Goal: Information Seeking & Learning: Learn about a topic

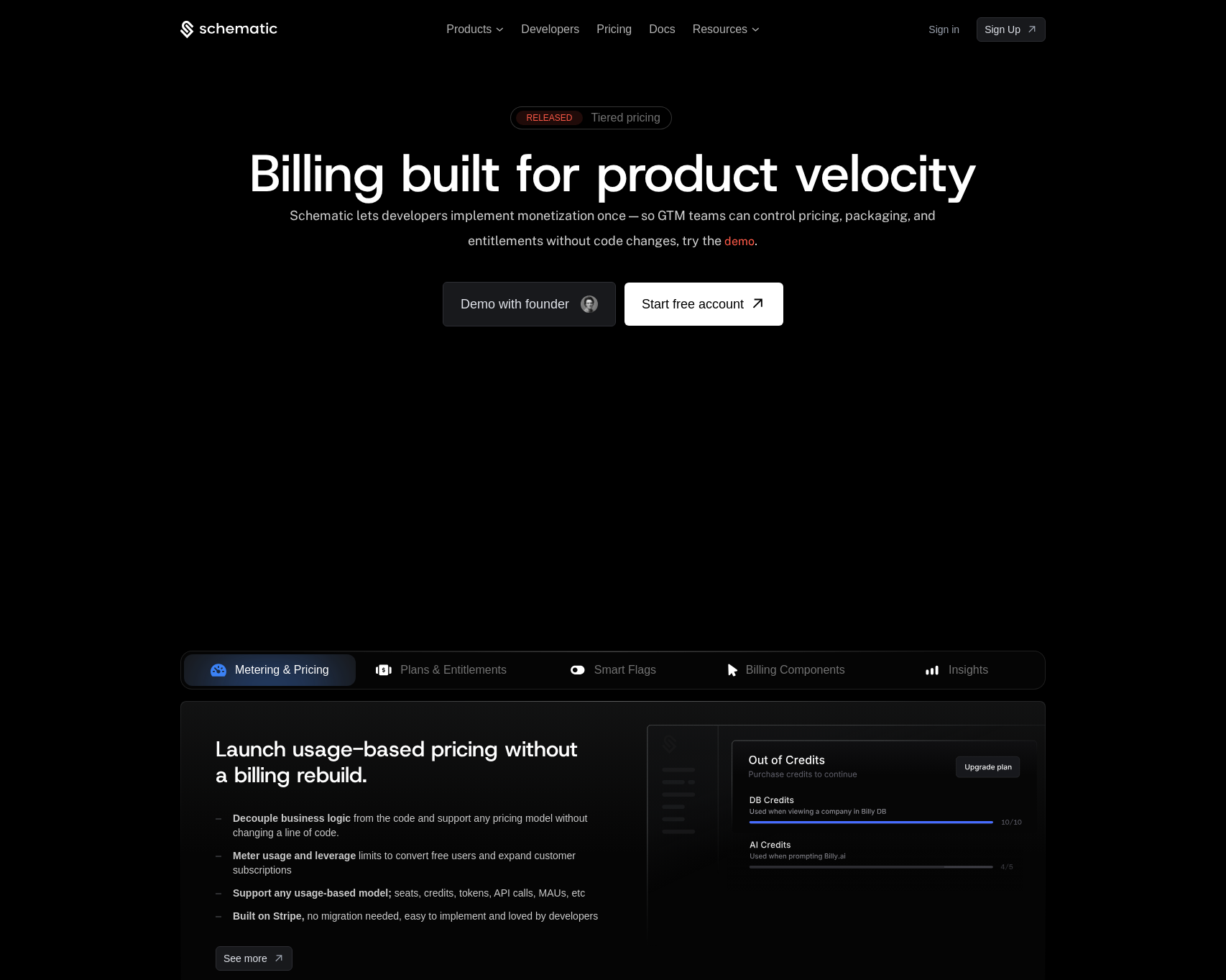
drag, startPoint x: 551, startPoint y: 451, endPoint x: 721, endPoint y: 478, distance: 172.1
click at [721, 478] on div "Your browser does not support the video tag." at bounding box center [613, 424] width 935 height 606
click at [647, 124] on link "RELEASED Tiered pricing" at bounding box center [587, 117] width 144 height 15
click at [600, 234] on div "Schematic lets developers implement monetization once — so GTM teams can contro…" at bounding box center [613, 234] width 650 height 51
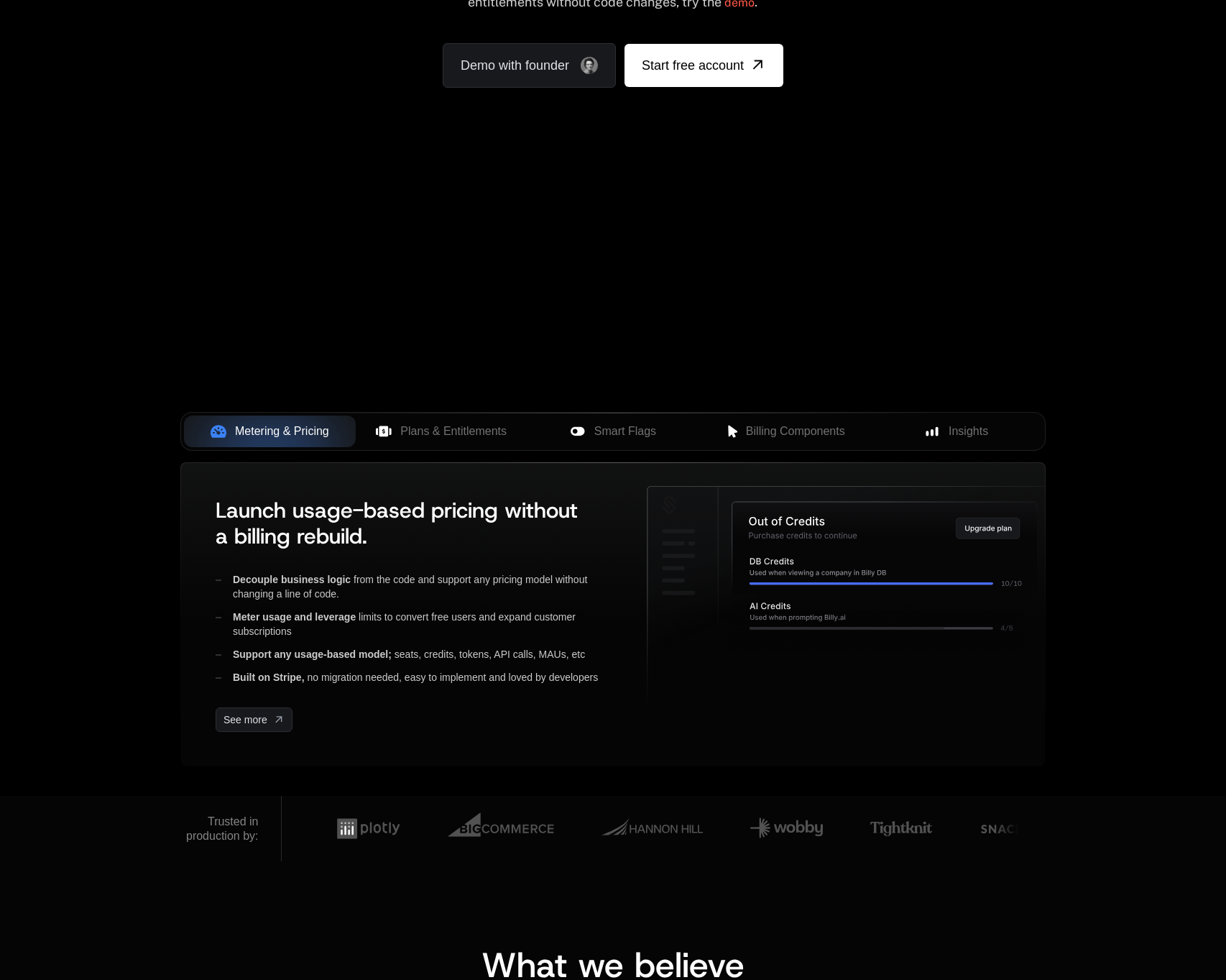
scroll to position [240, 0]
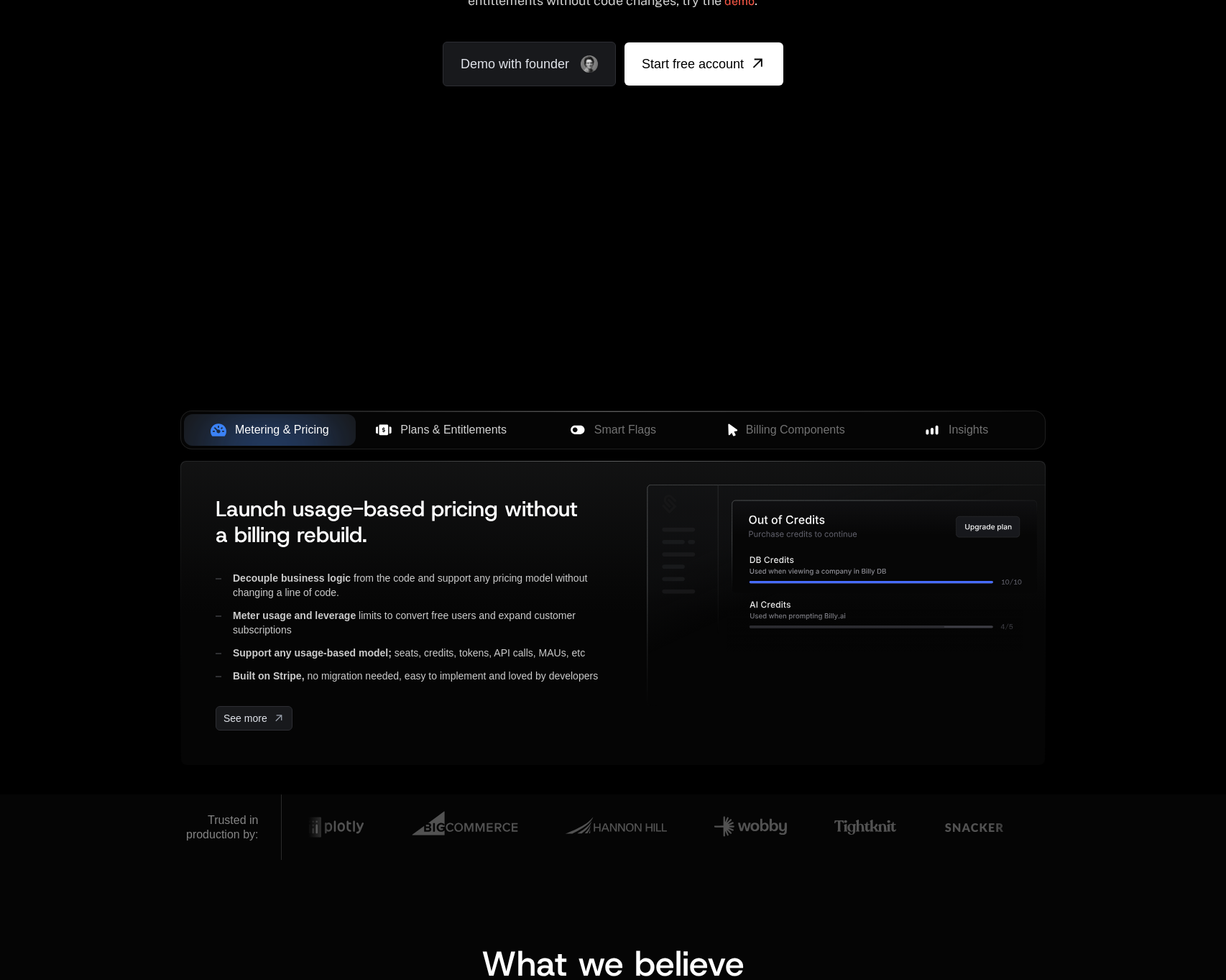
click at [456, 425] on span "Plans & Entitlements" at bounding box center [453, 430] width 106 height 18
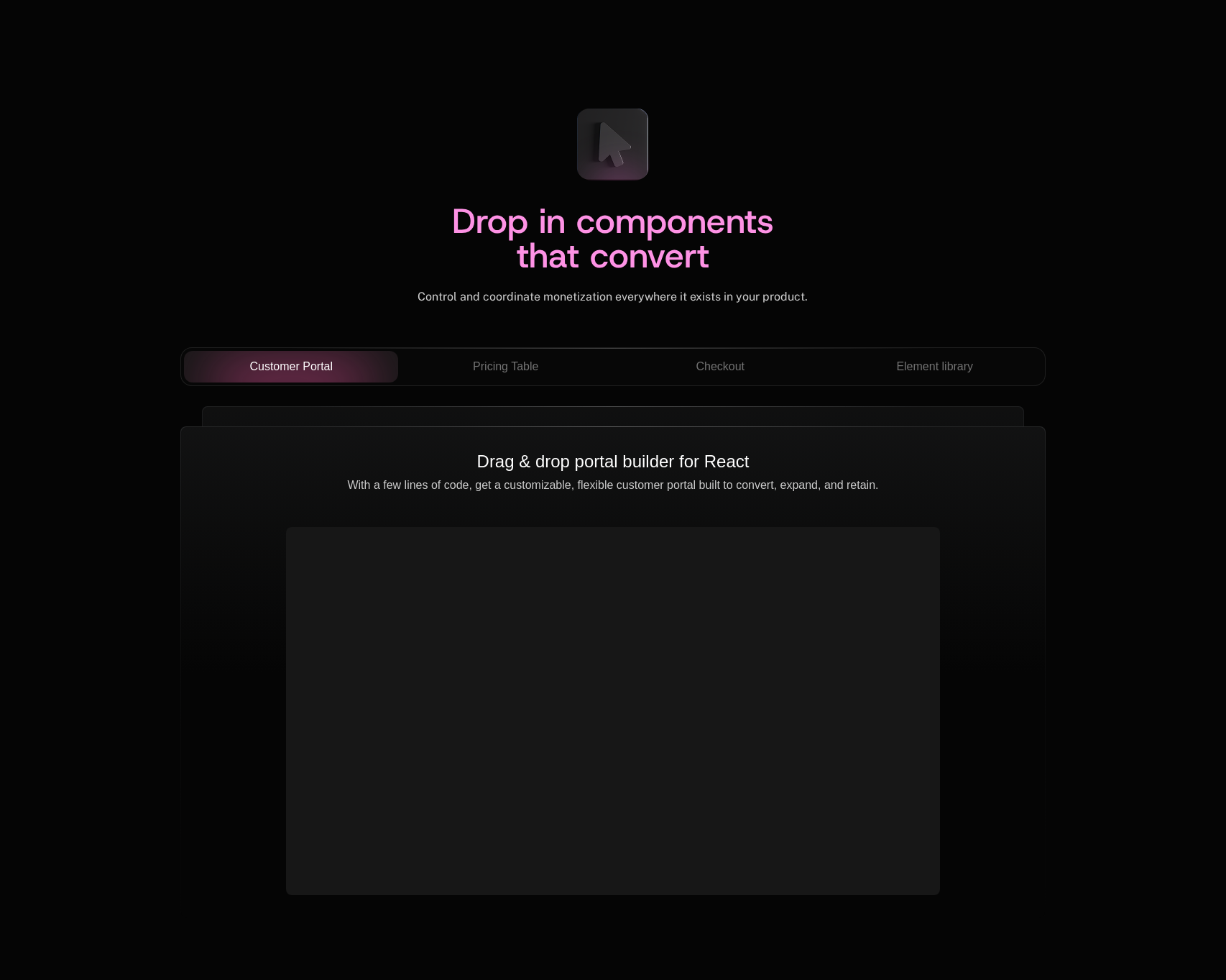
scroll to position [4863, 0]
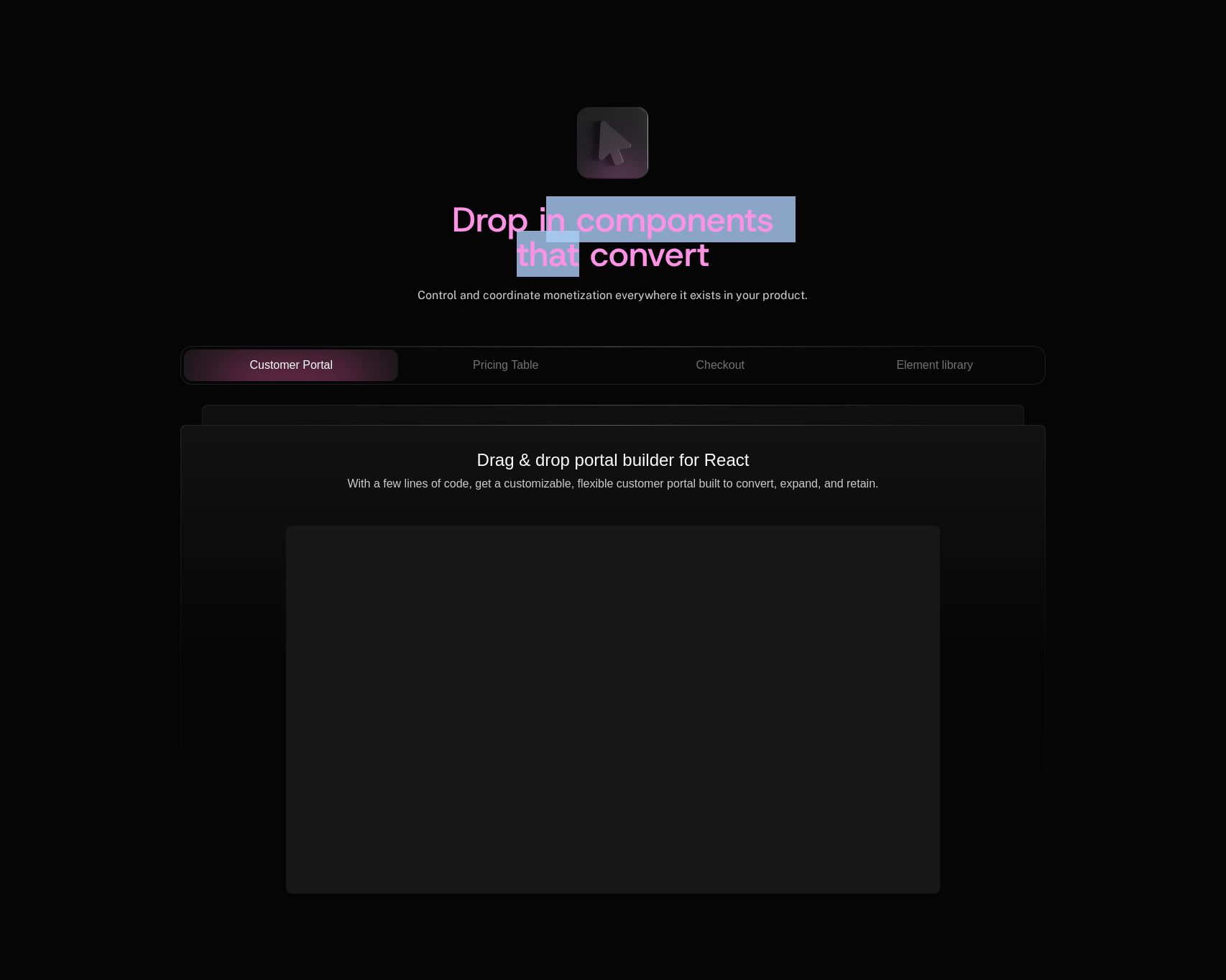
drag, startPoint x: 548, startPoint y: 228, endPoint x: 574, endPoint y: 270, distance: 49.4
click at [574, 270] on span "Drop in components that convert" at bounding box center [618, 236] width 333 height 80
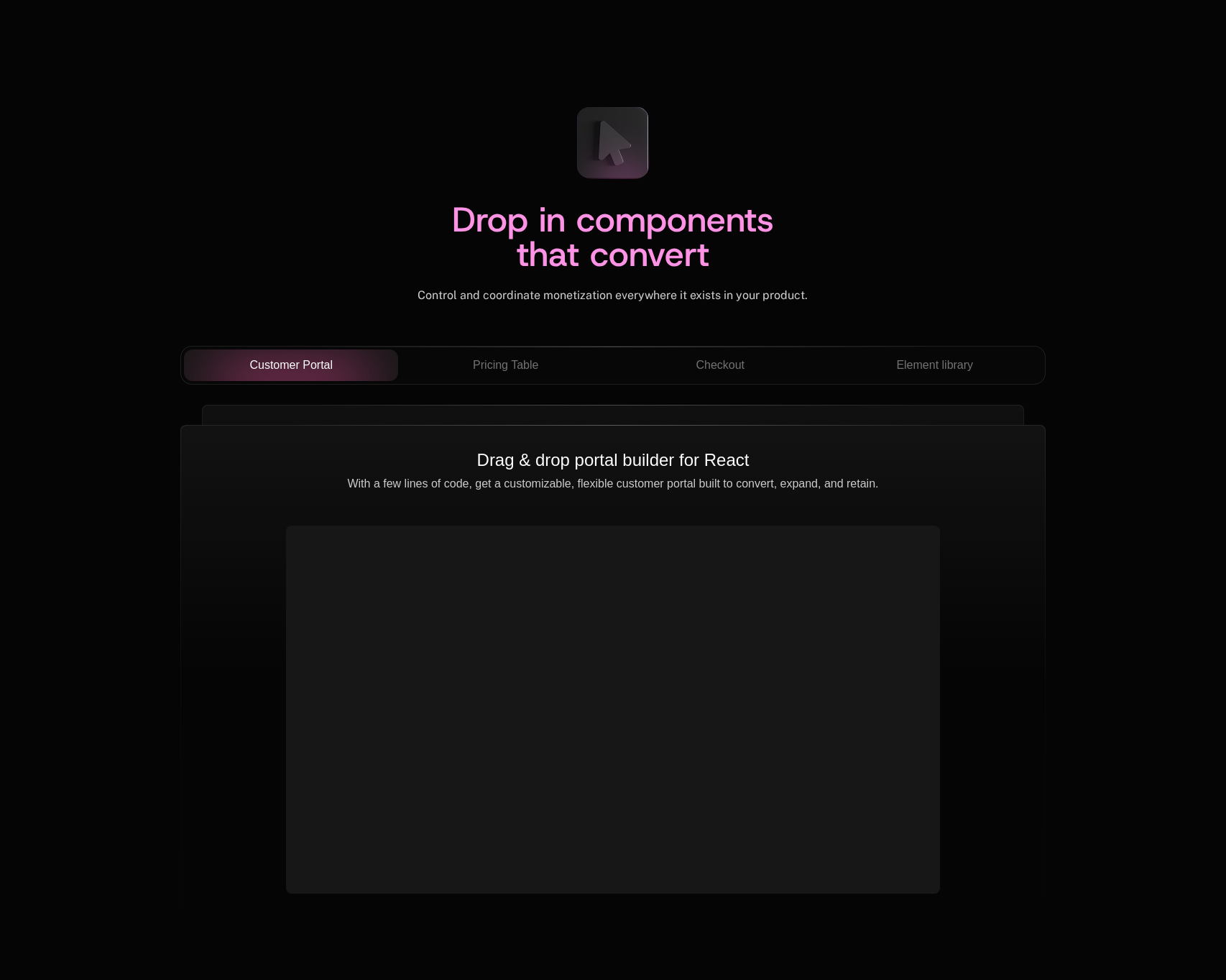
click at [615, 268] on span "Drop in components that convert" at bounding box center [618, 236] width 333 height 80
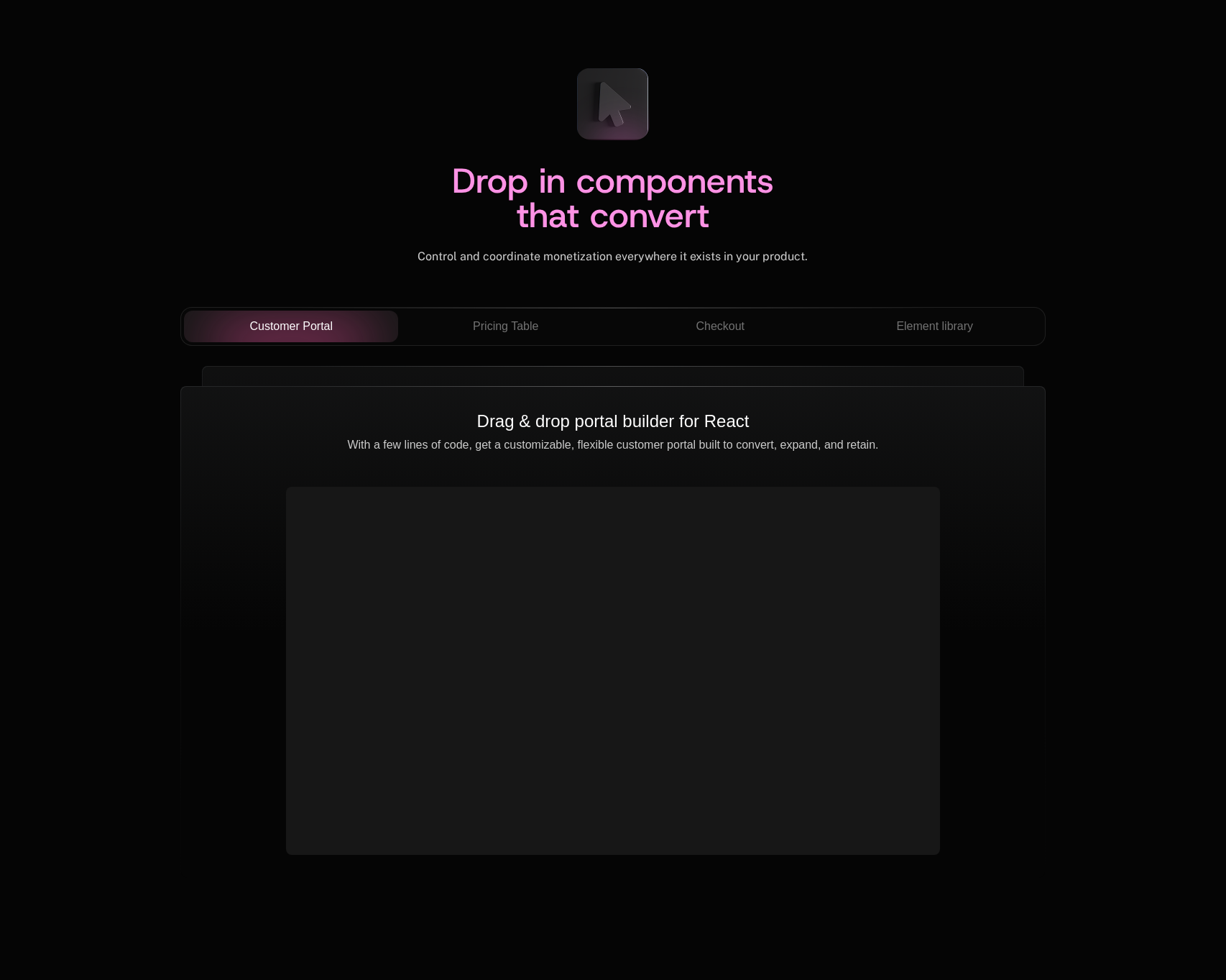
scroll to position [4908, 0]
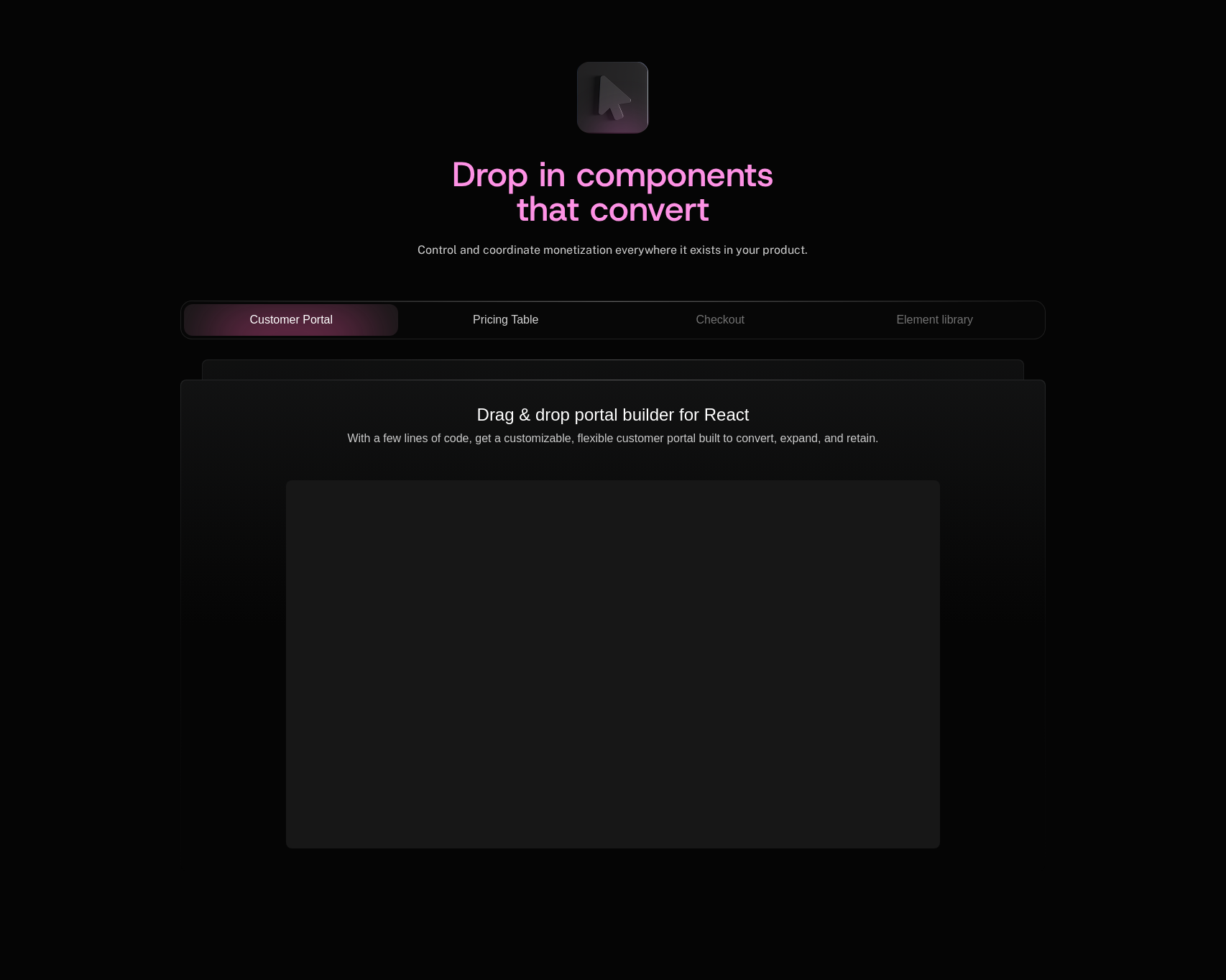
click at [528, 320] on span "Pricing Table" at bounding box center [505, 320] width 65 height 18
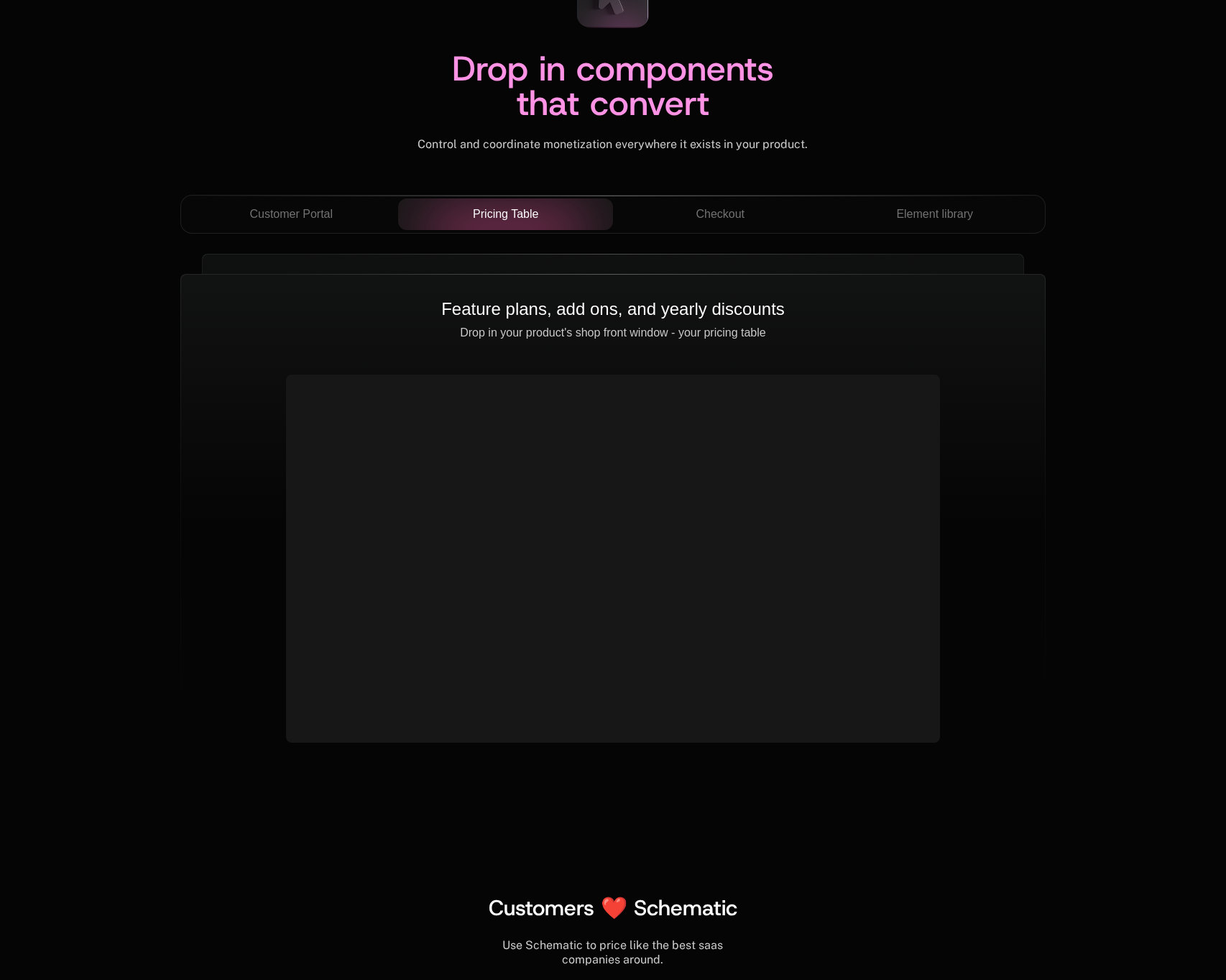
scroll to position [5030, 0]
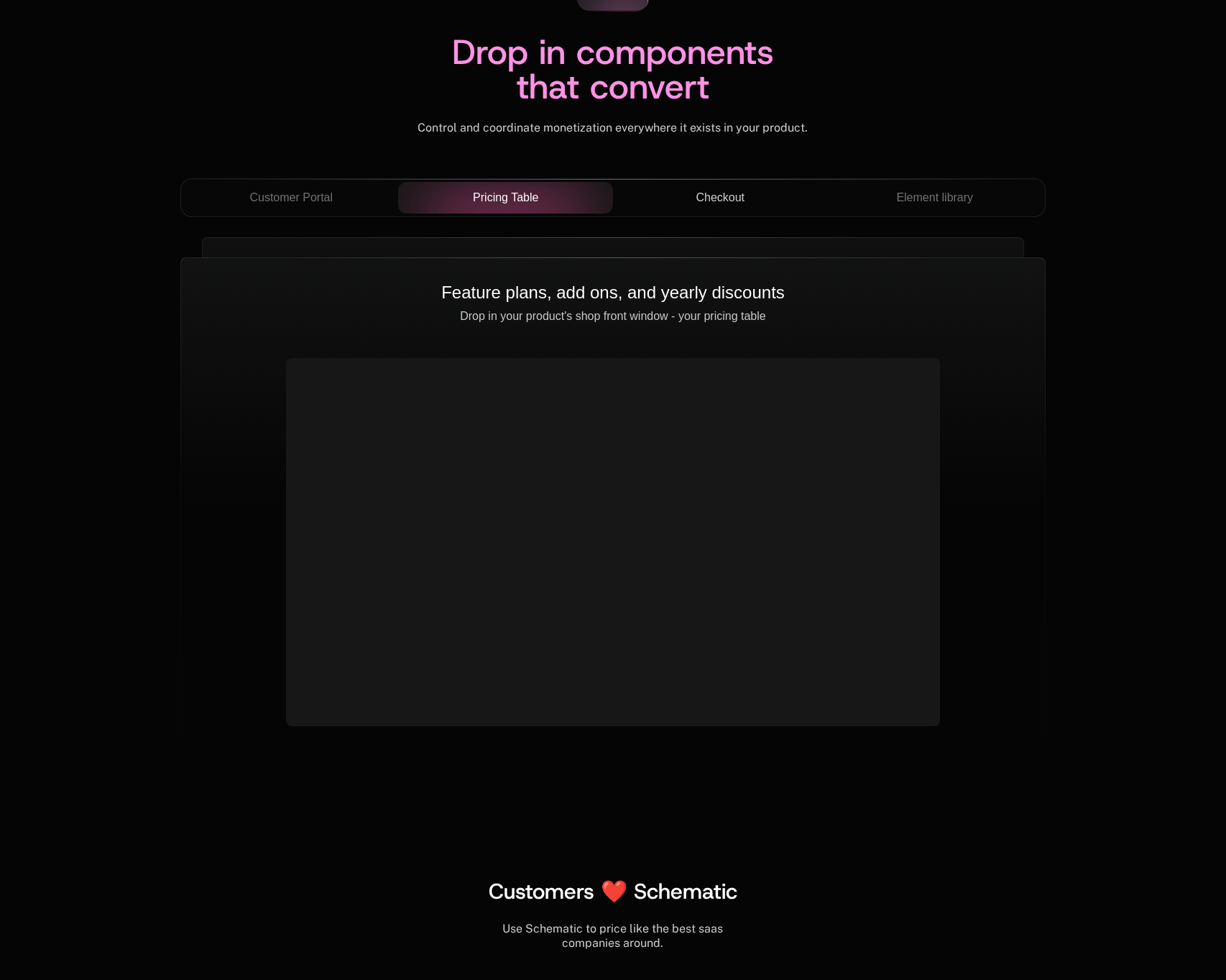
click at [718, 208] on button "Checkout" at bounding box center [721, 197] width 215 height 31
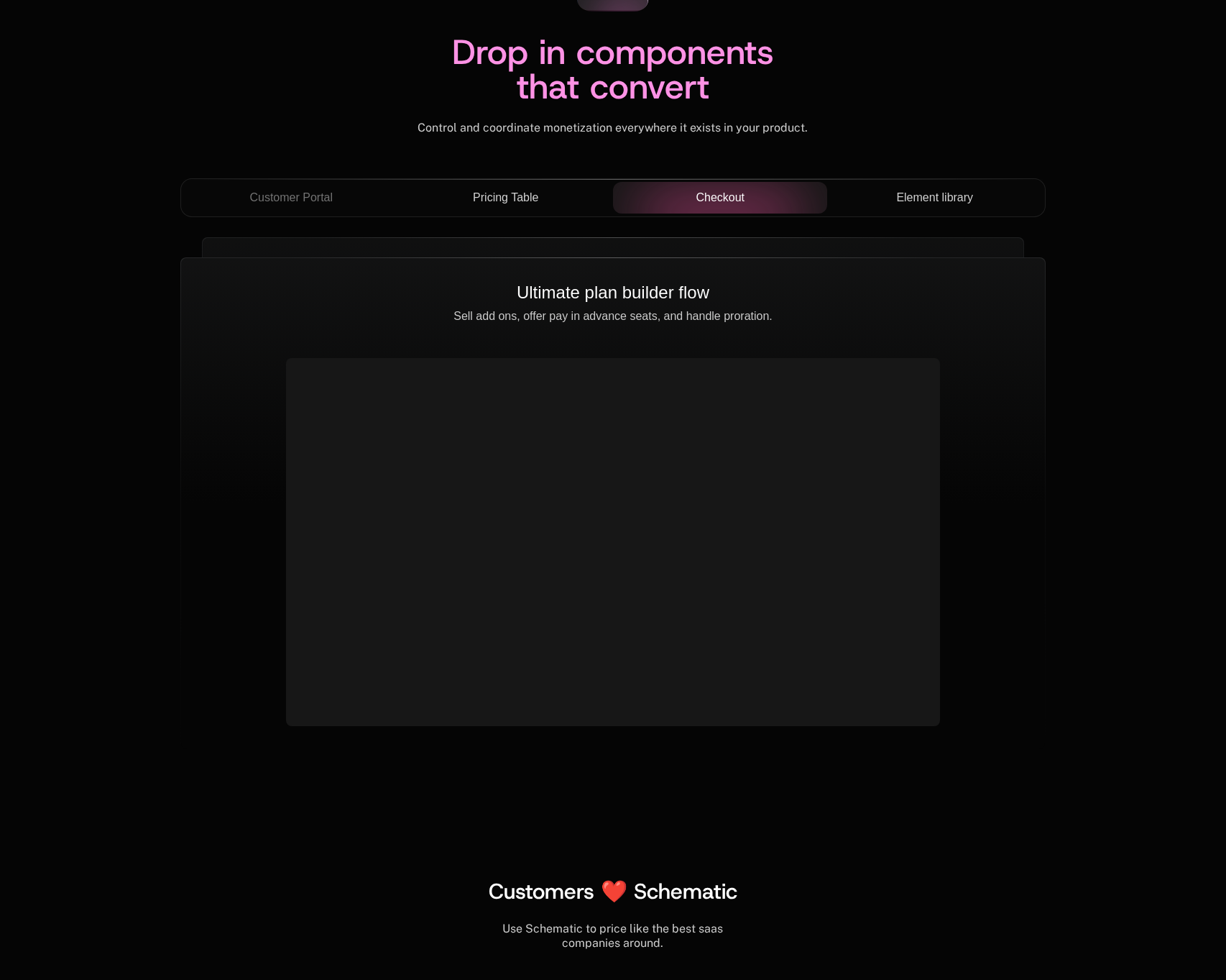
click at [930, 205] on span "Element library" at bounding box center [935, 198] width 77 height 18
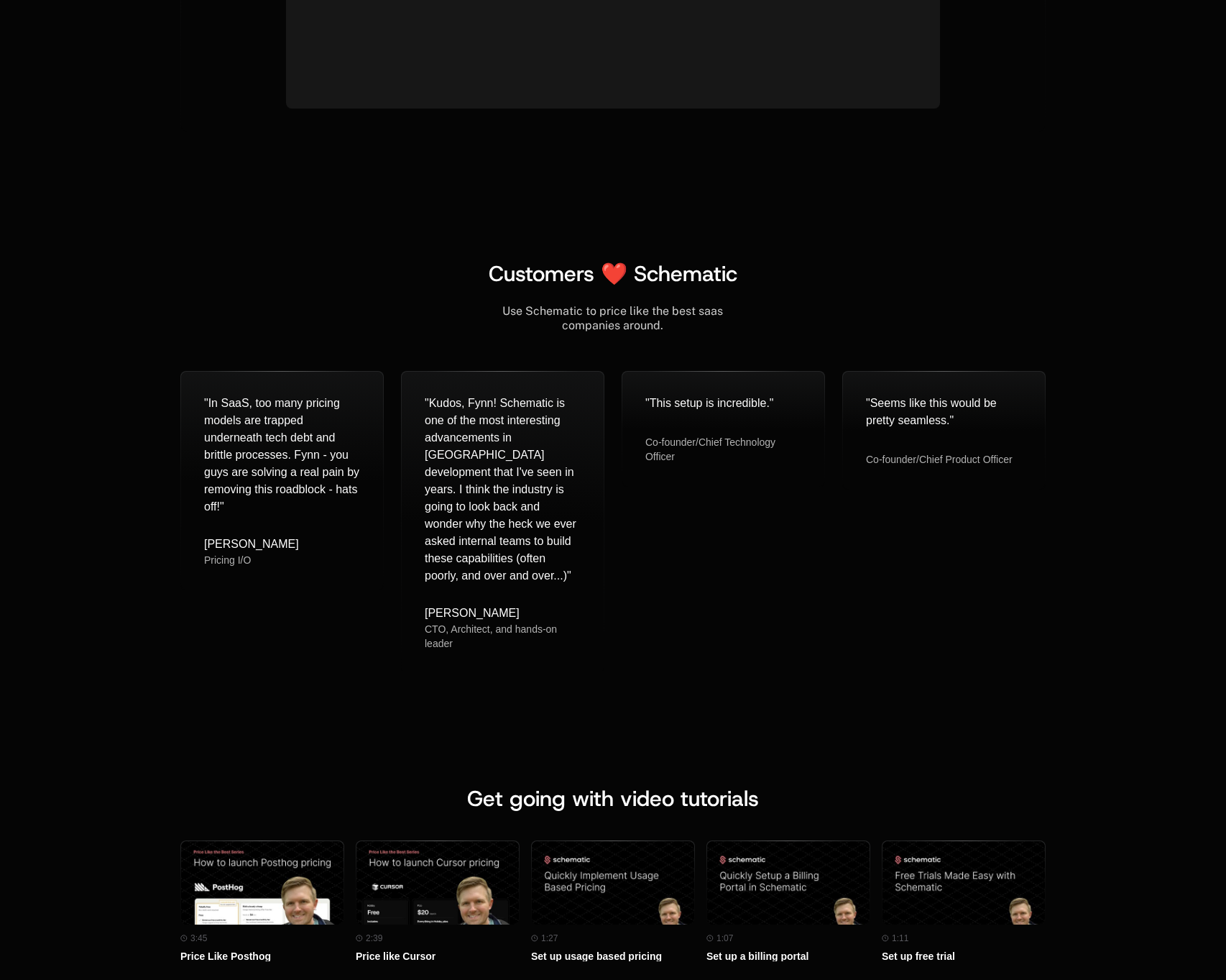
scroll to position [5698, 0]
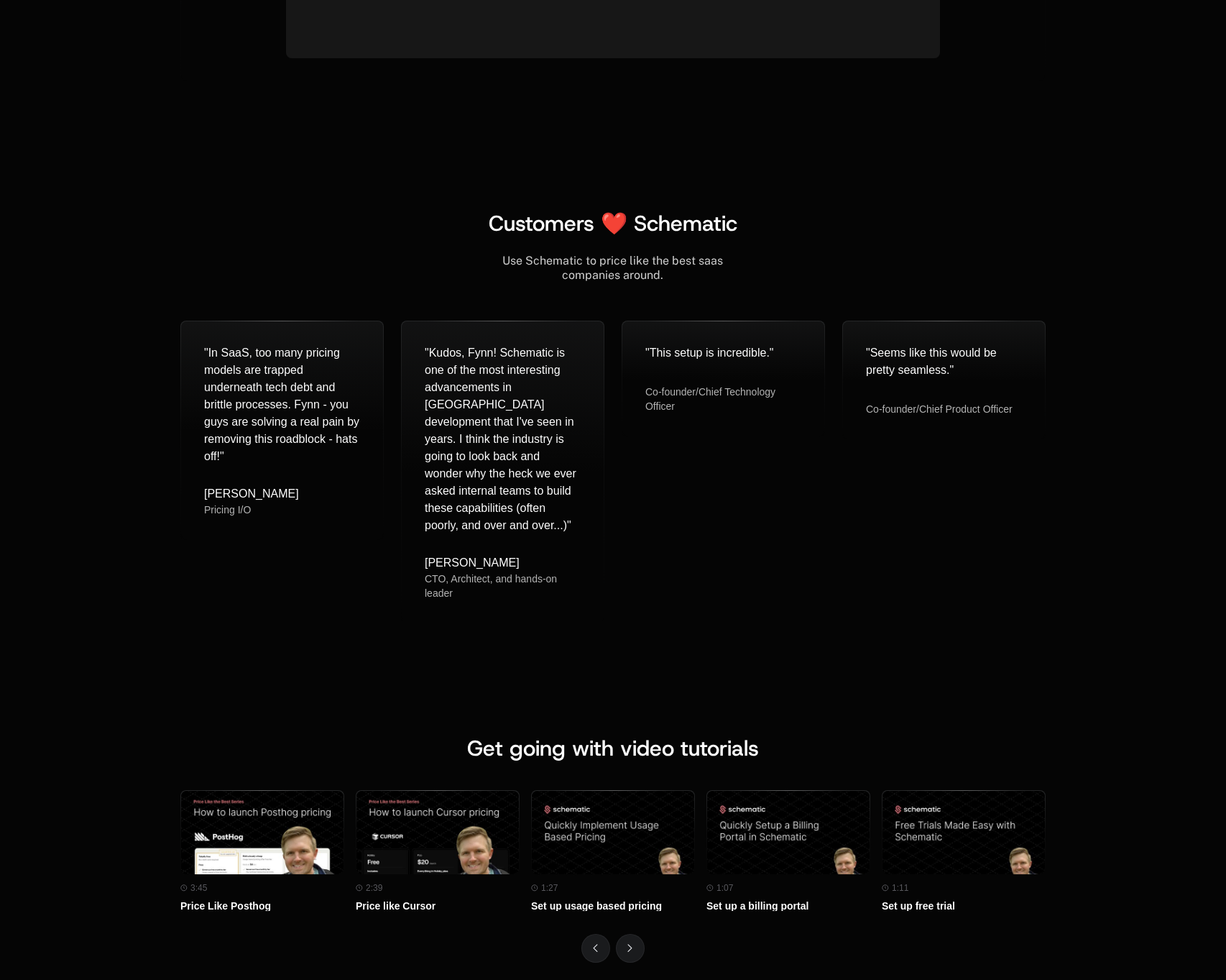
click at [616, 223] on span "Customers ❤️ Schematic" at bounding box center [613, 223] width 249 height 28
click at [618, 220] on span "Customers ❤️ Schematic" at bounding box center [613, 223] width 249 height 28
click at [619, 194] on div "Customers ❤️ Schematic Use Schematic to price like the best saas companies arou…" at bounding box center [613, 415] width 1226 height 525
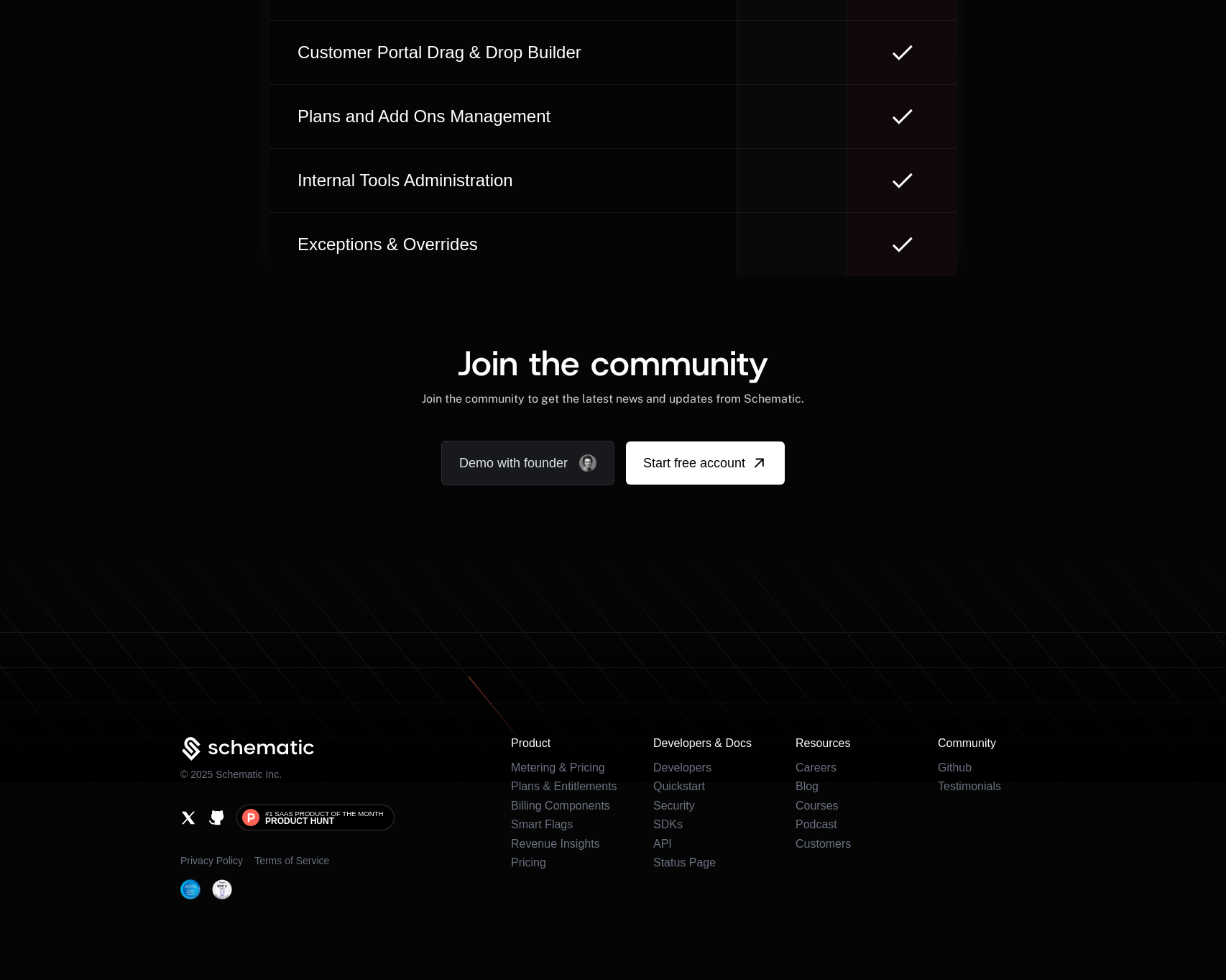
scroll to position [8730, 0]
click at [355, 821] on span "#1 SaaS Product of the Month Product [PERSON_NAME]" at bounding box center [324, 818] width 118 height 16
click at [376, 826] on link "#1 SaaS Product of the Month Product [PERSON_NAME]" at bounding box center [316, 817] width 158 height 25
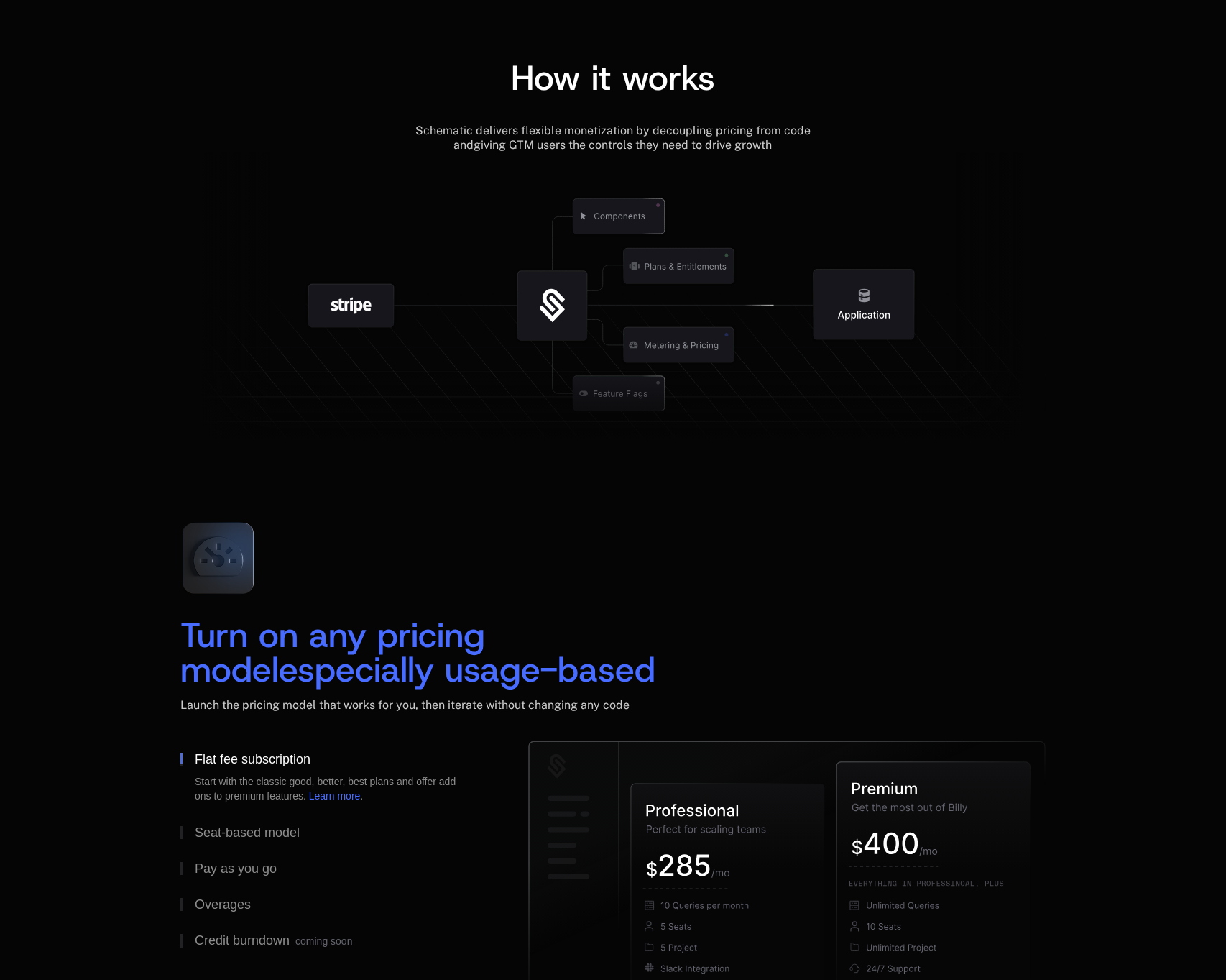
scroll to position [0, 0]
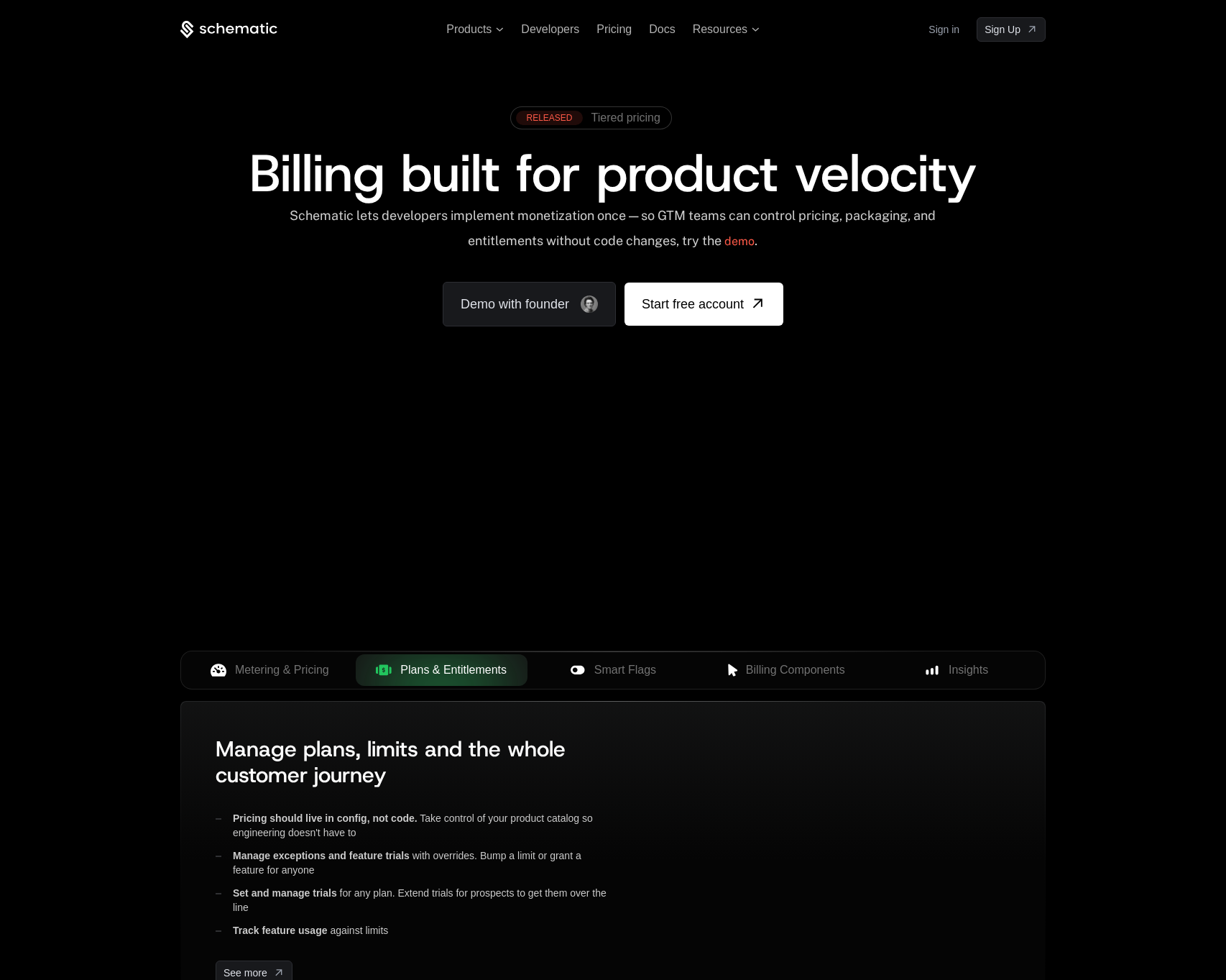
click at [560, 173] on span "Billing built for product velocity" at bounding box center [613, 173] width 728 height 69
click at [559, 172] on span "Billing built for product velocity" at bounding box center [613, 173] width 728 height 69
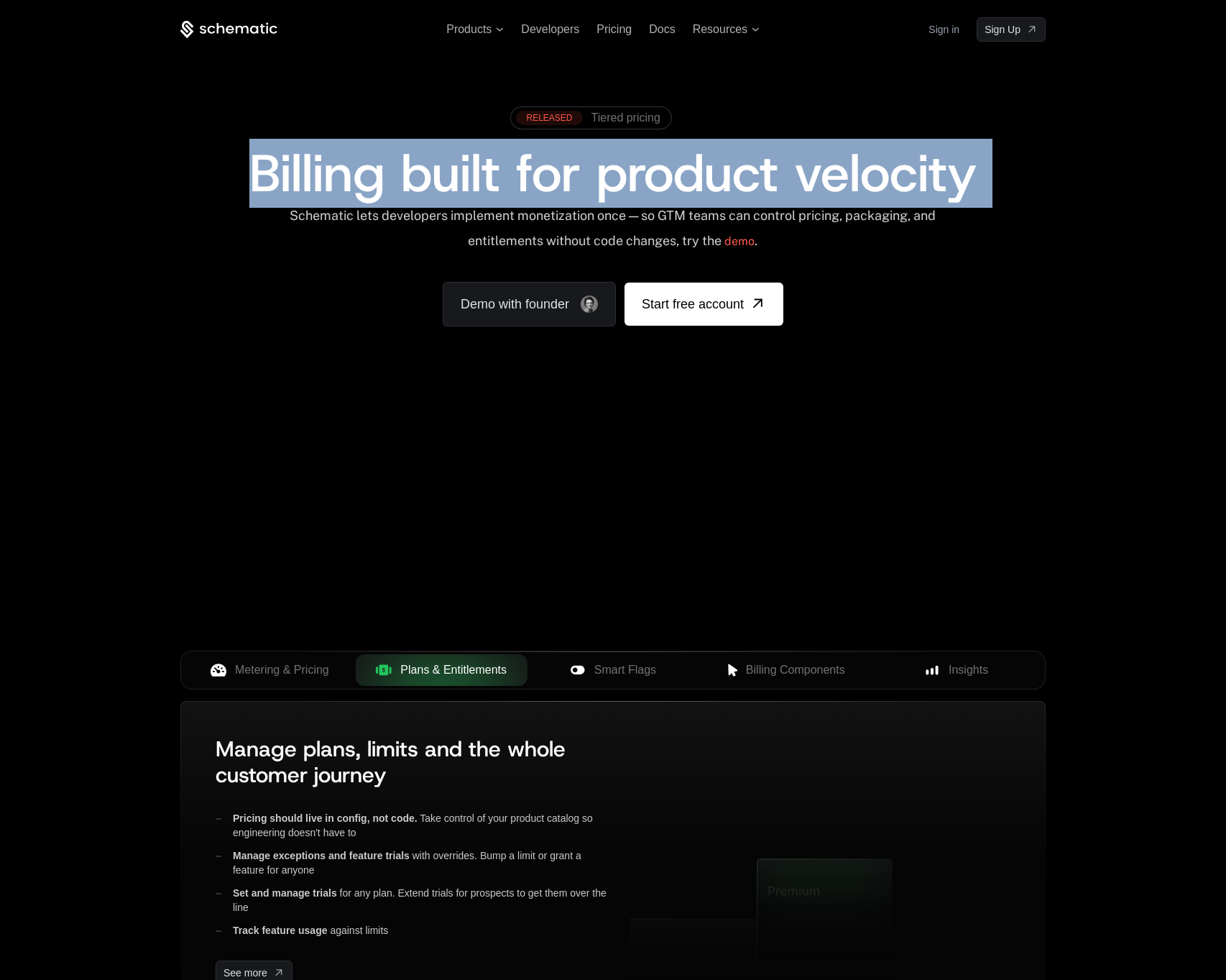
click at [559, 171] on span "Billing built for product velocity" at bounding box center [613, 173] width 728 height 69
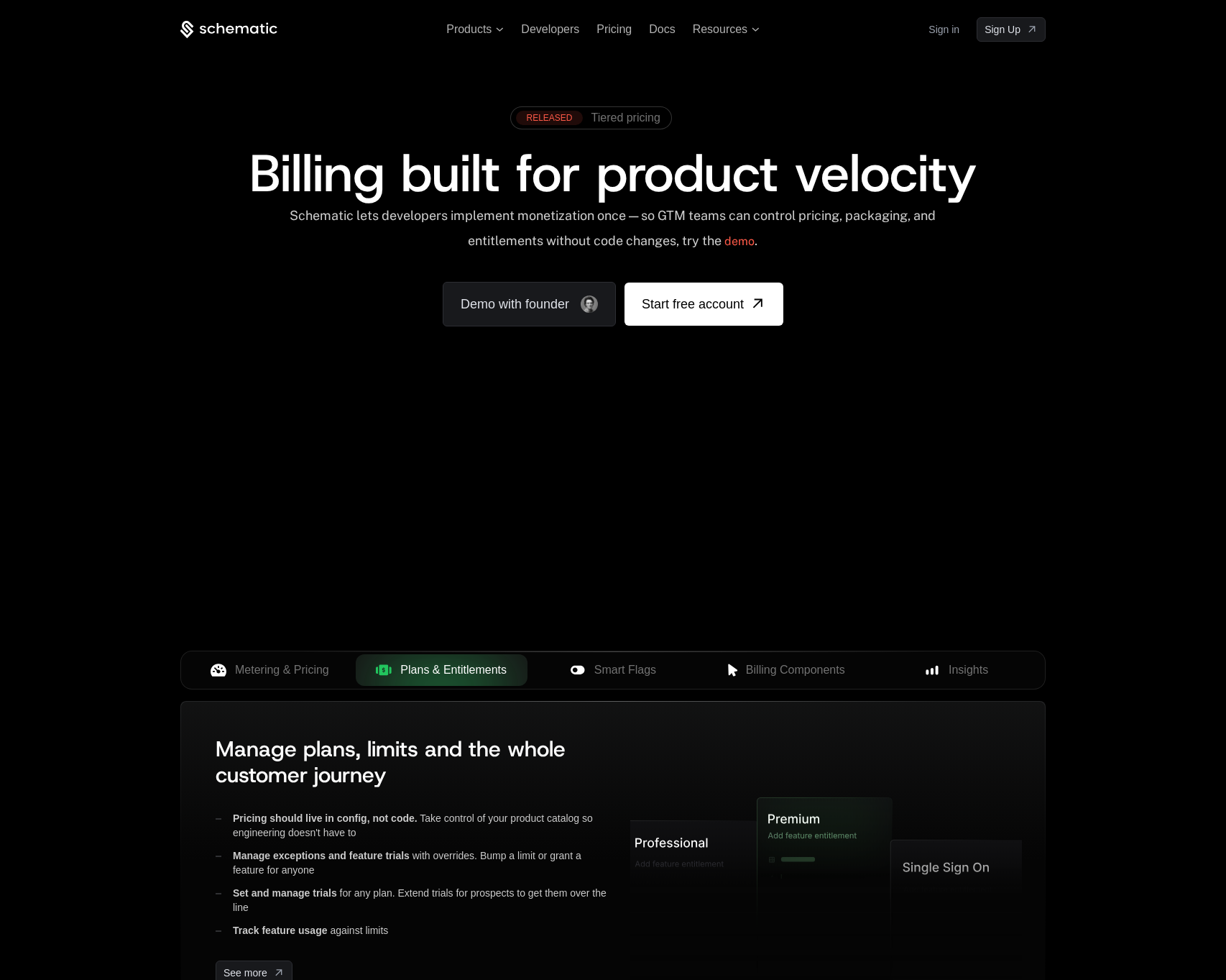
click at [570, 178] on span "Billing built for product velocity" at bounding box center [613, 173] width 728 height 69
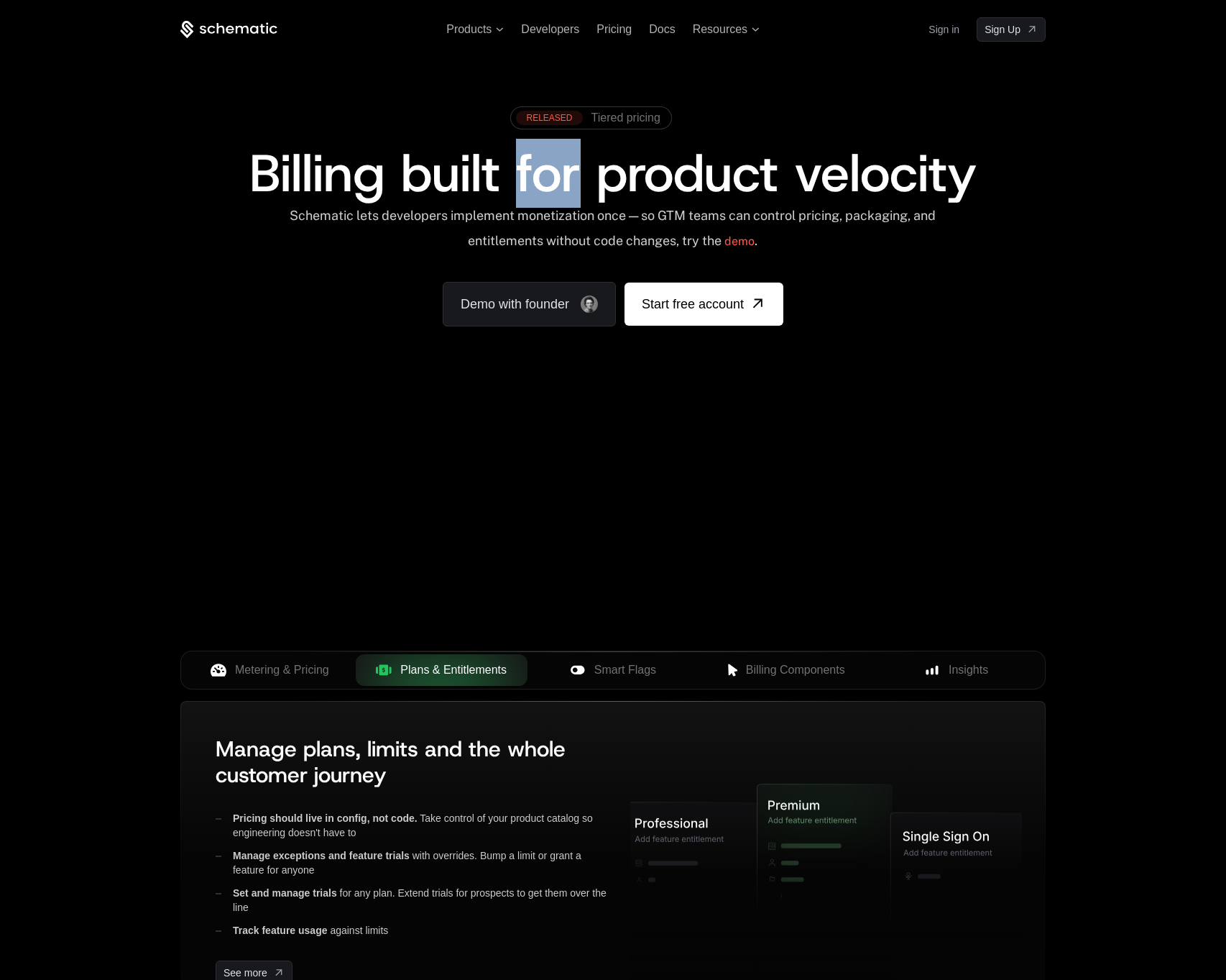
click at [570, 178] on span "Billing built for product velocity" at bounding box center [613, 173] width 728 height 69
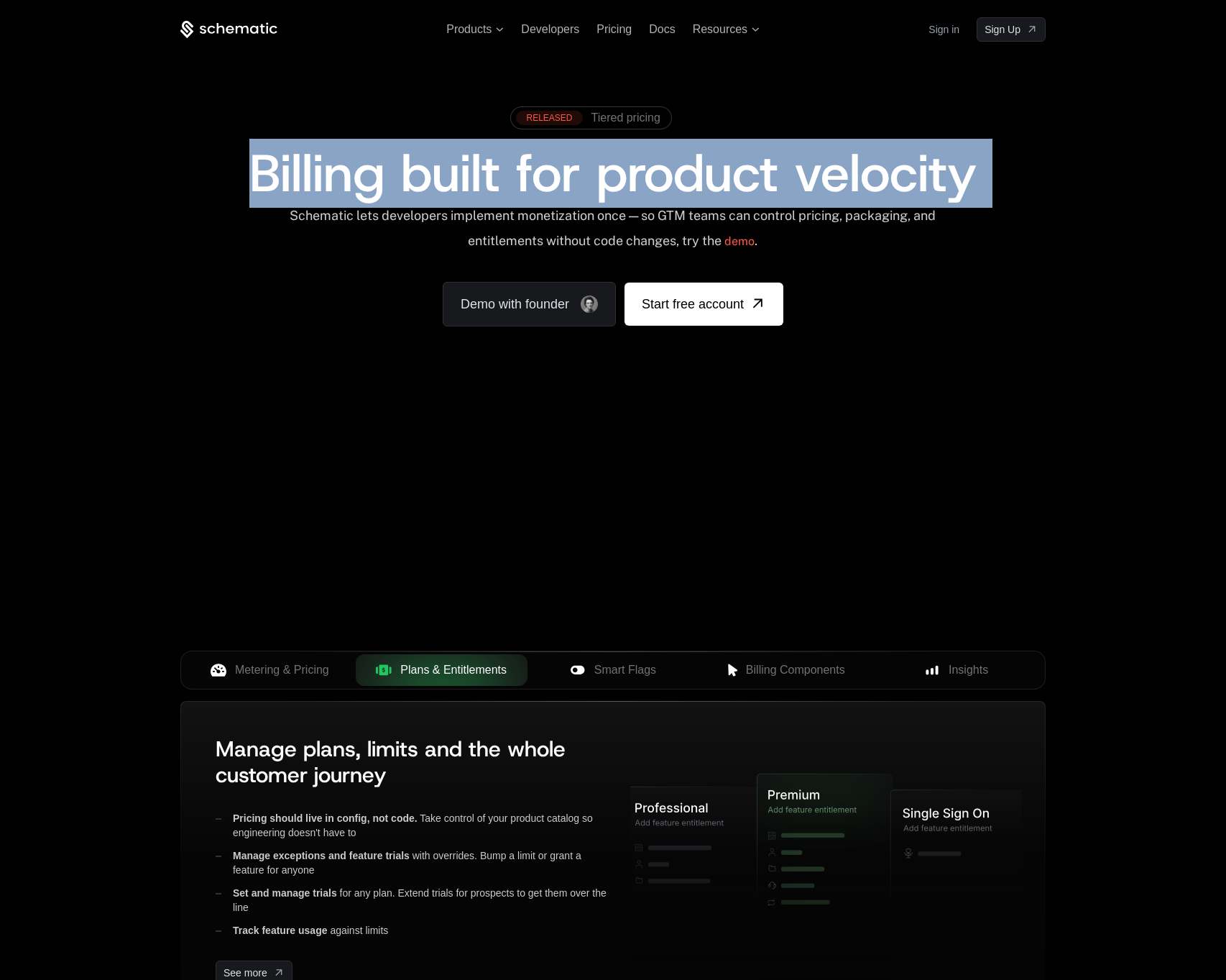
click at [571, 178] on span "Billing built for product velocity" at bounding box center [613, 173] width 728 height 69
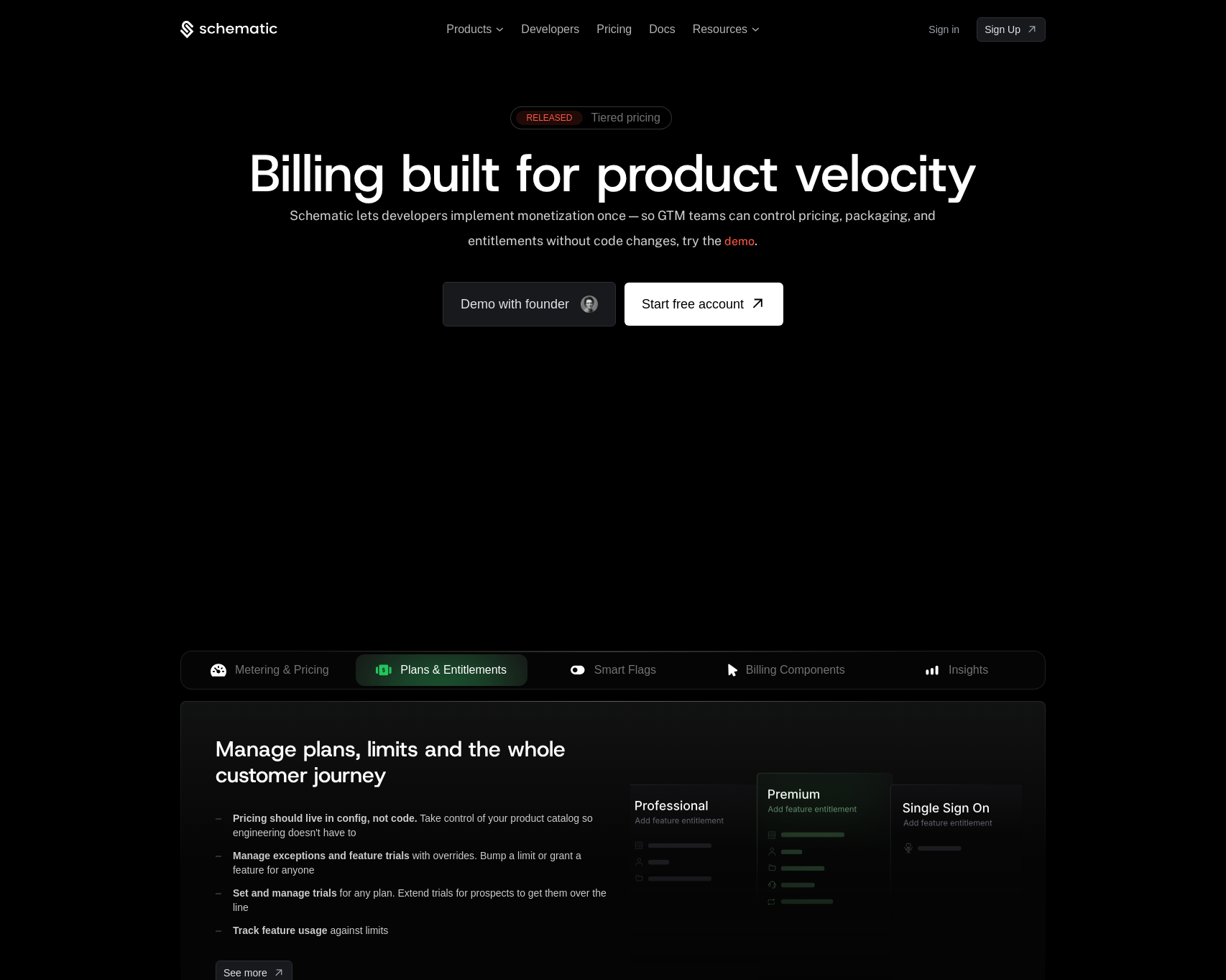
click at [342, 508] on div "Your browser does not support the video tag." at bounding box center [613, 424] width 935 height 606
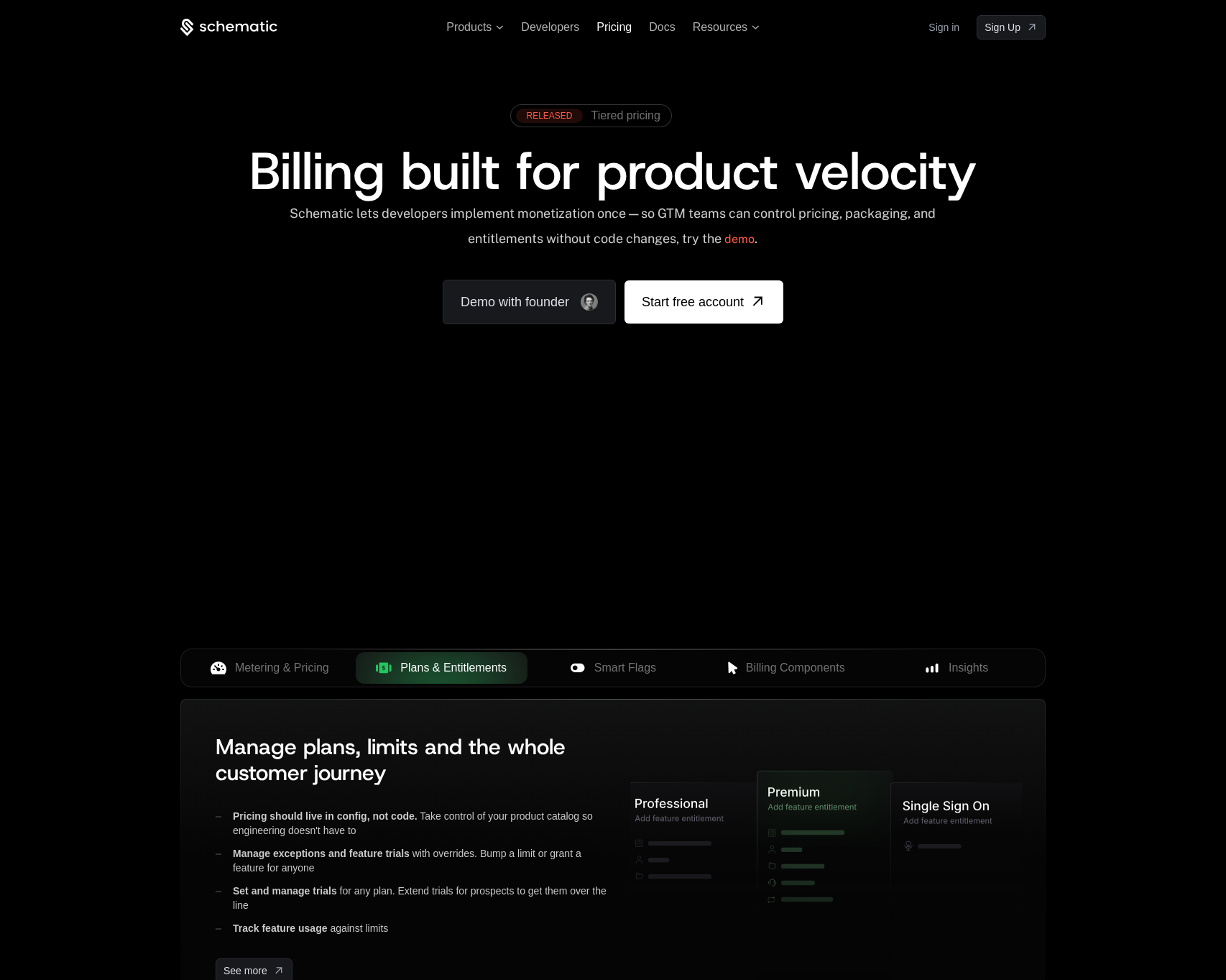
click at [616, 25] on span "Pricing" at bounding box center [614, 26] width 35 height 13
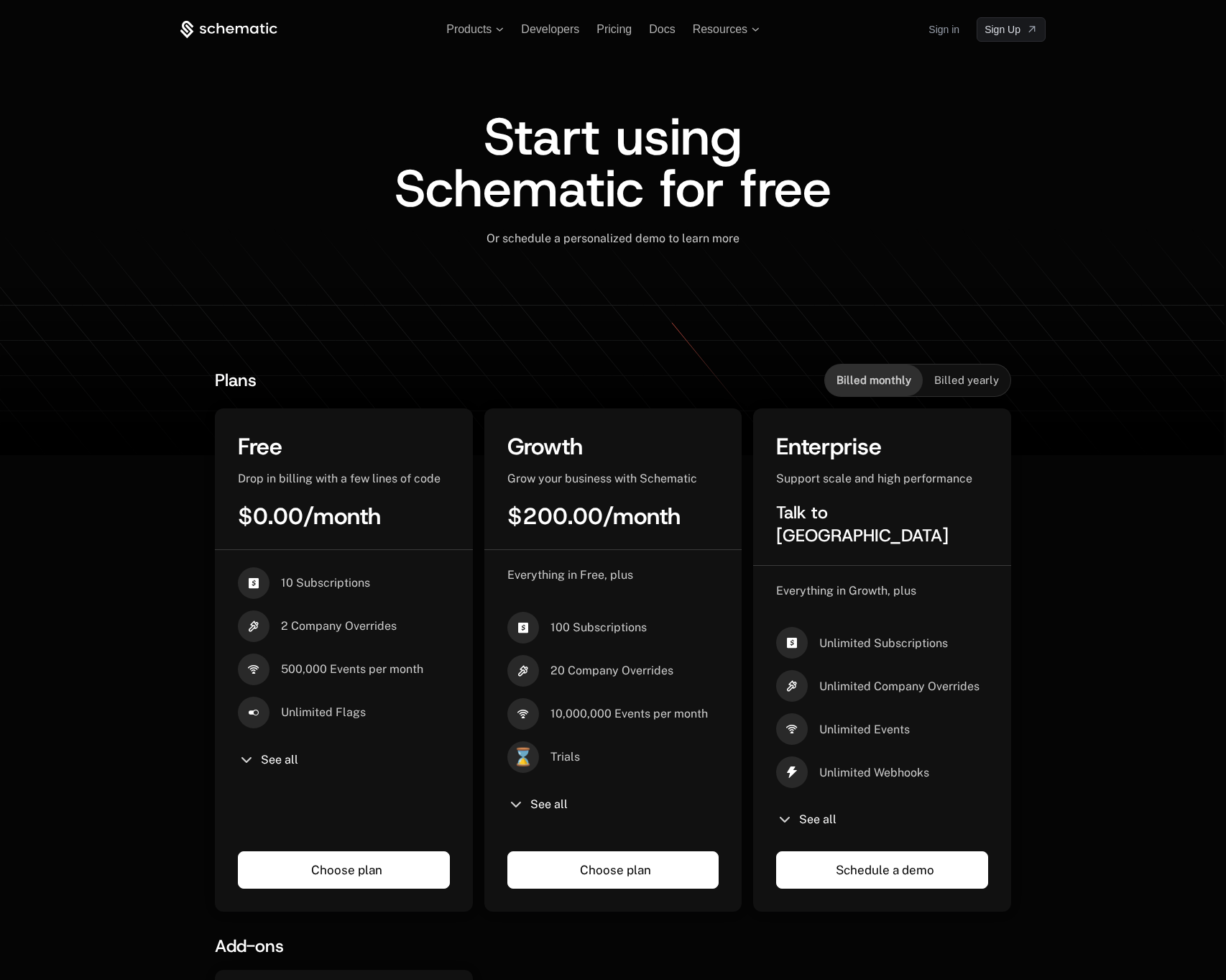
click at [609, 380] on div "Plans Billed monthly Billed yearly" at bounding box center [613, 380] width 796 height 33
click at [468, 27] on span "Products" at bounding box center [469, 29] width 45 height 13
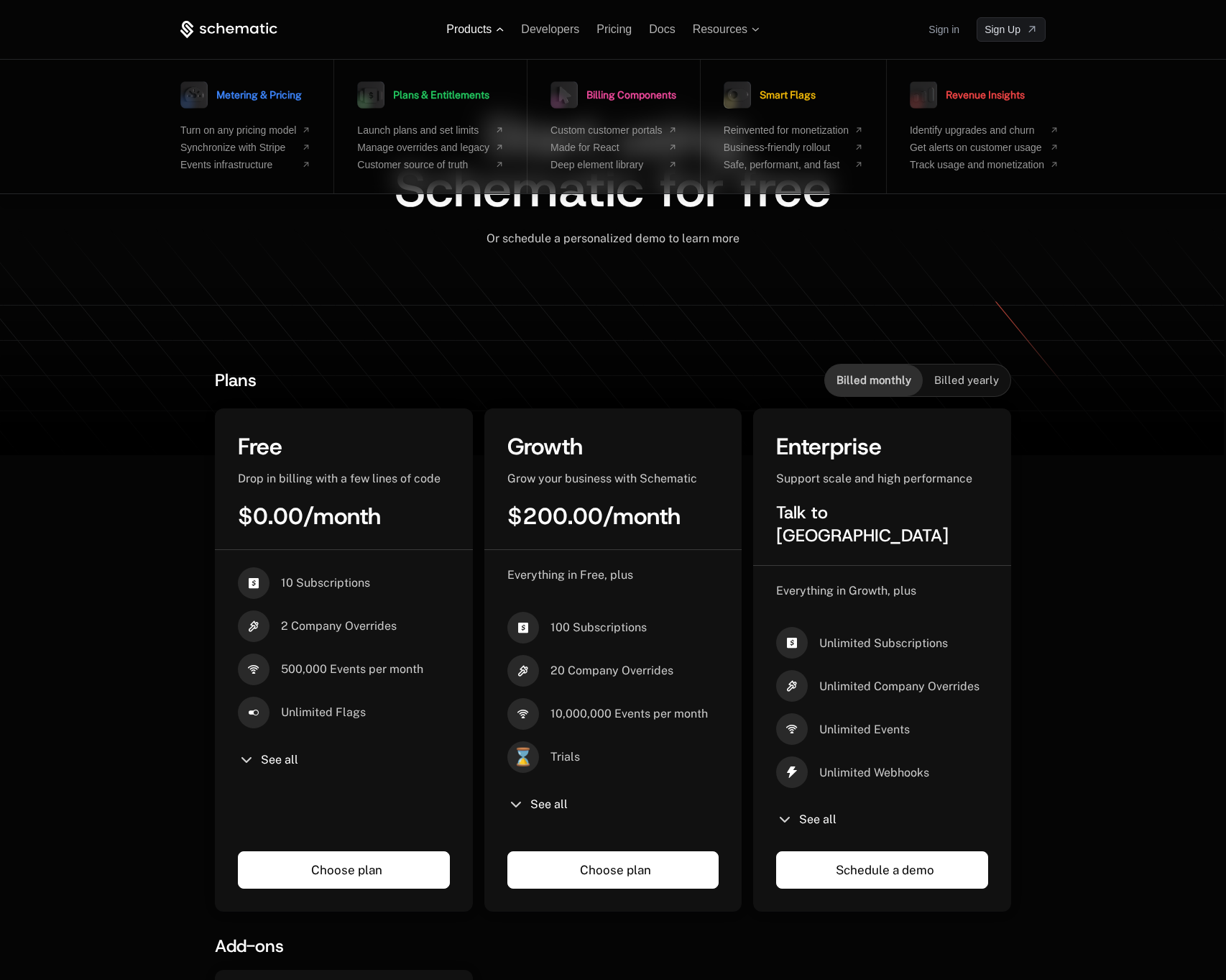
click at [468, 27] on span "Products" at bounding box center [469, 29] width 45 height 13
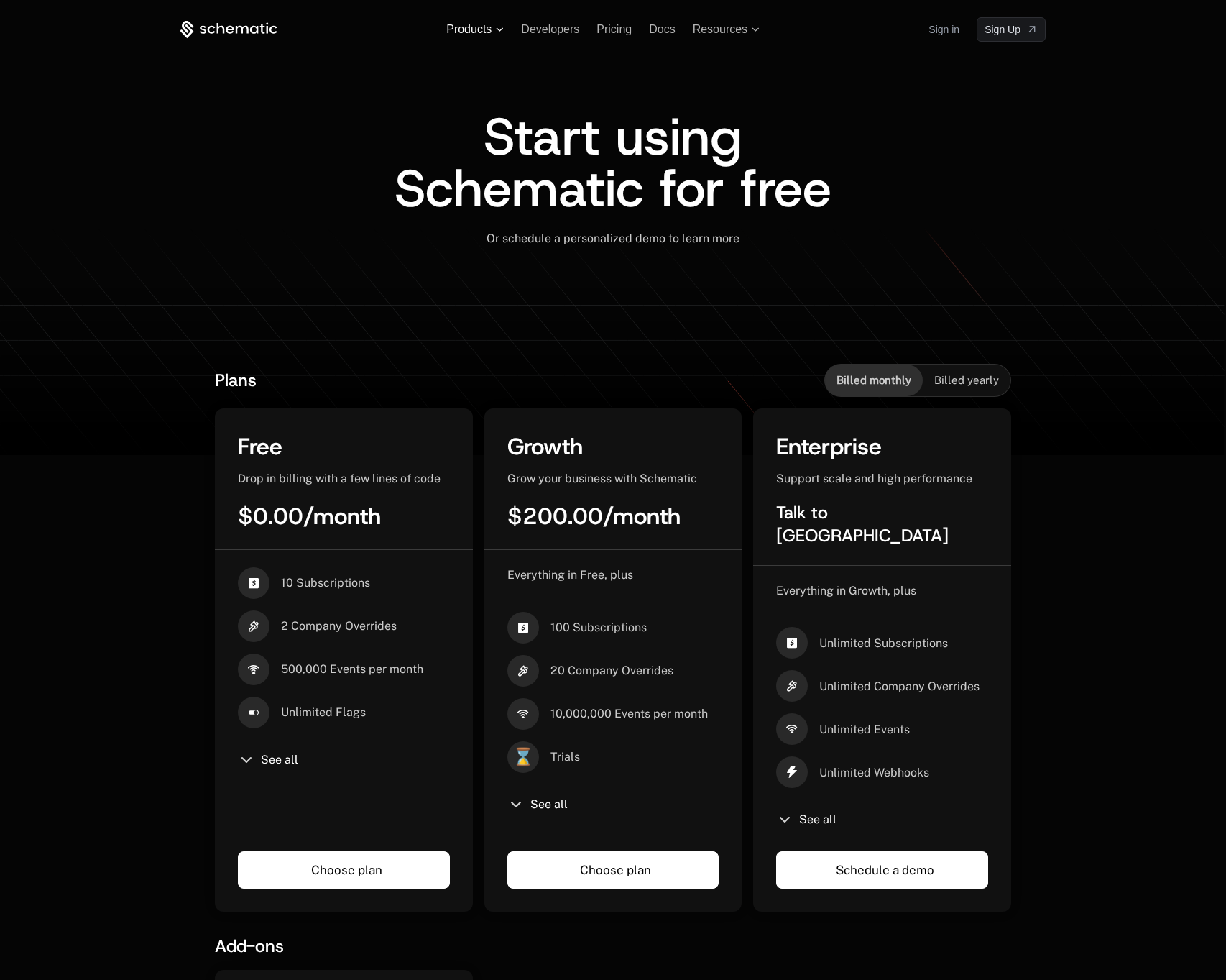
click at [472, 26] on span "Products" at bounding box center [469, 29] width 45 height 13
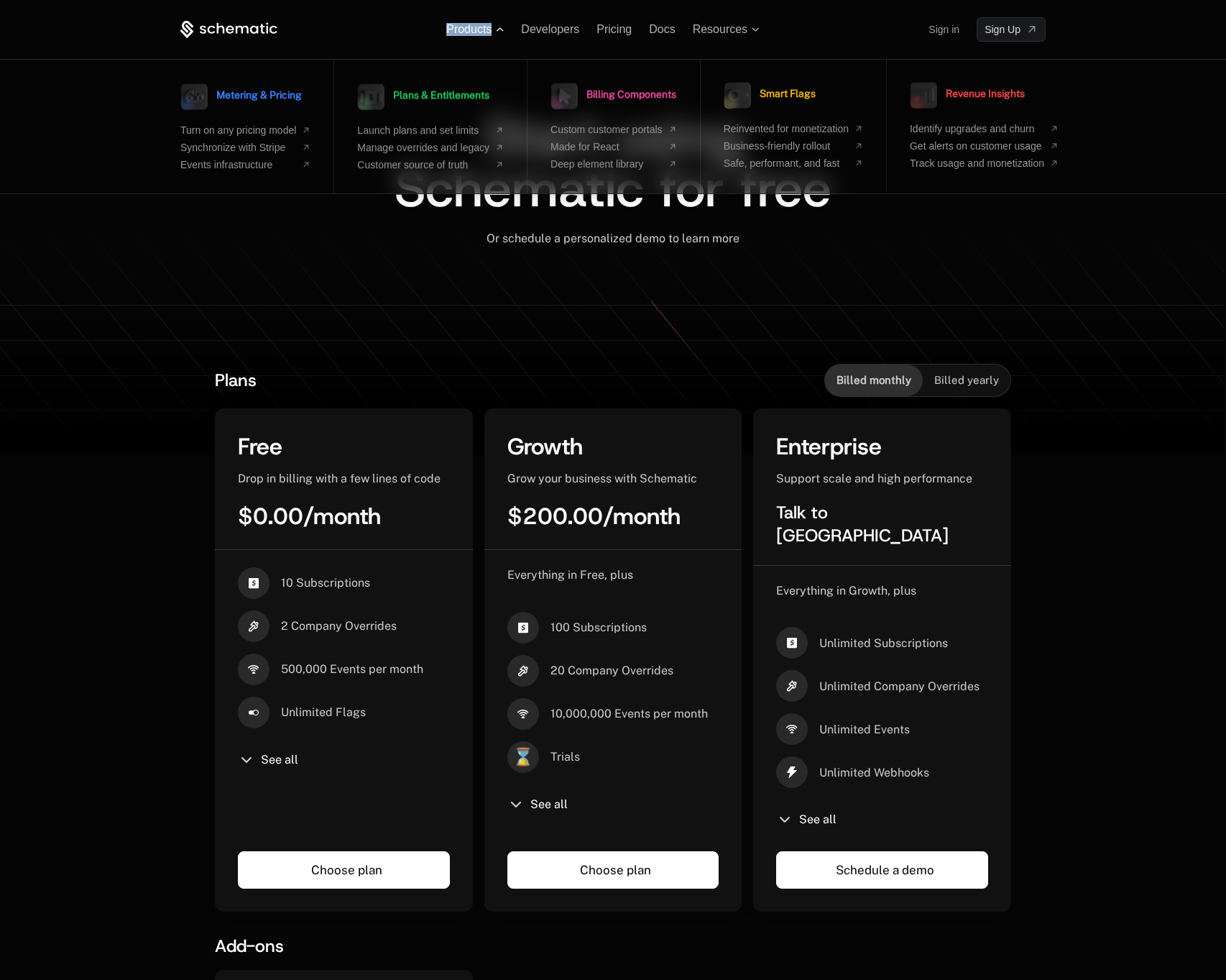
click at [472, 26] on span "Products" at bounding box center [469, 29] width 45 height 13
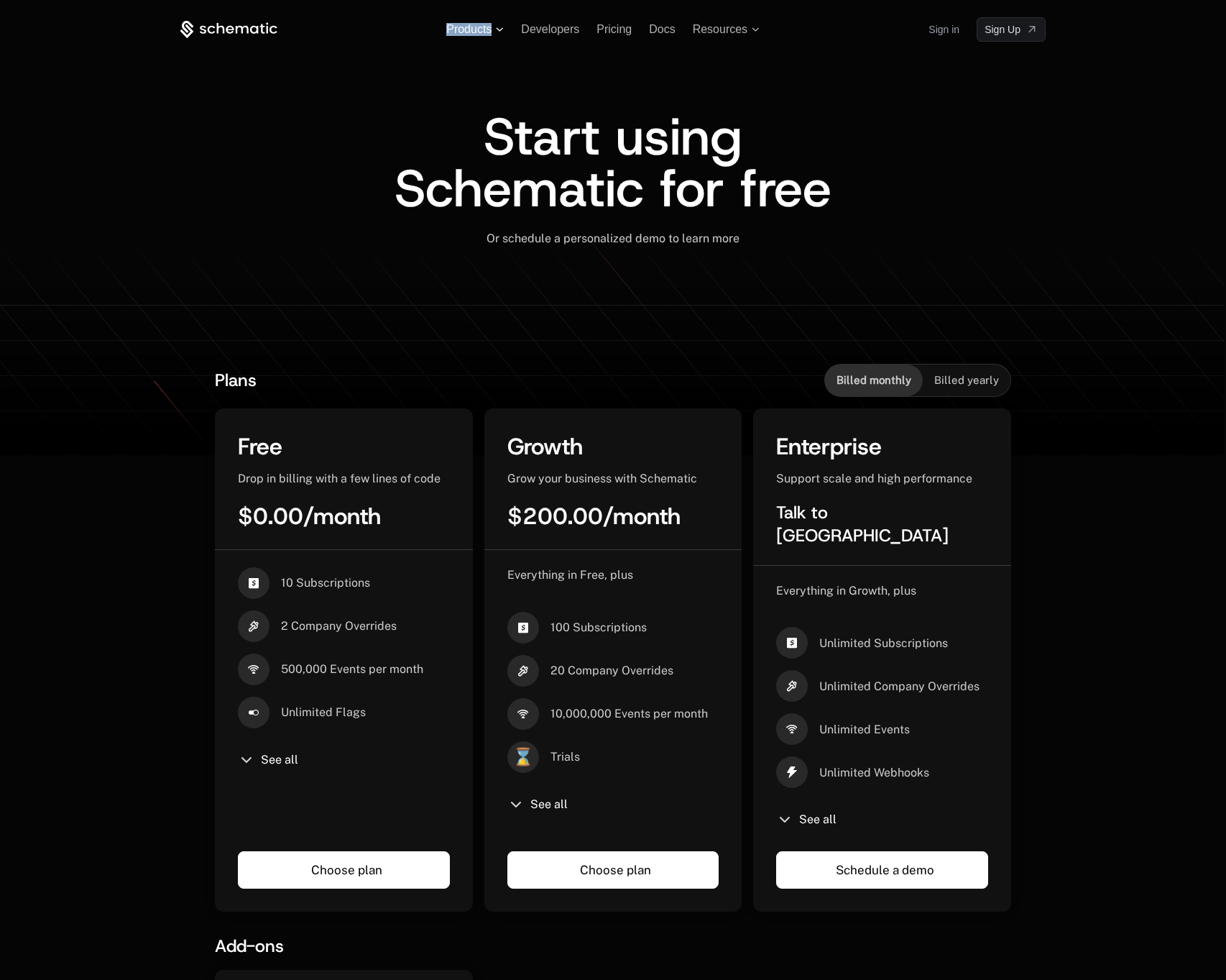
click at [472, 26] on span "Products" at bounding box center [469, 29] width 45 height 13
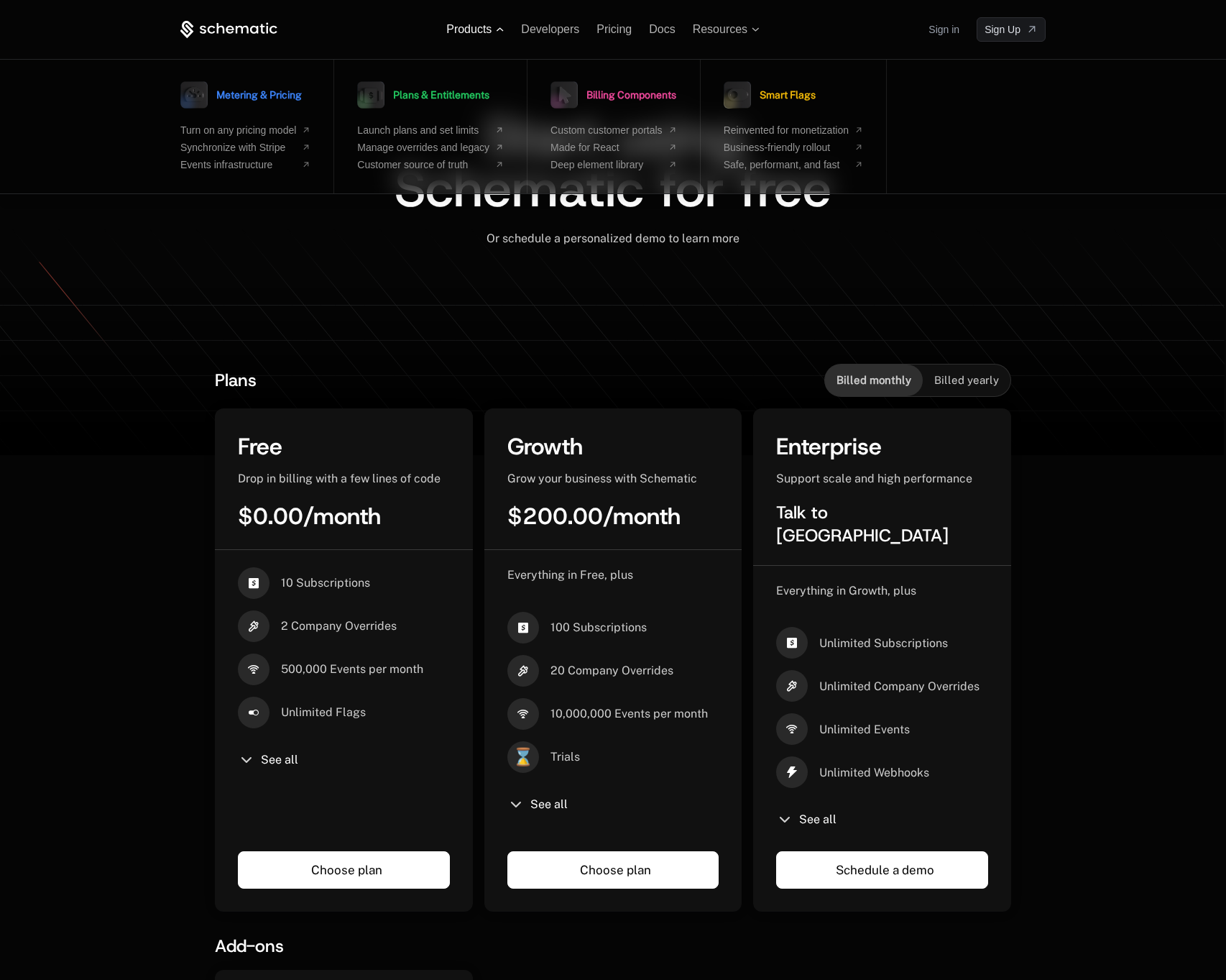
click at [499, 29] on icon at bounding box center [499, 29] width 7 height 4
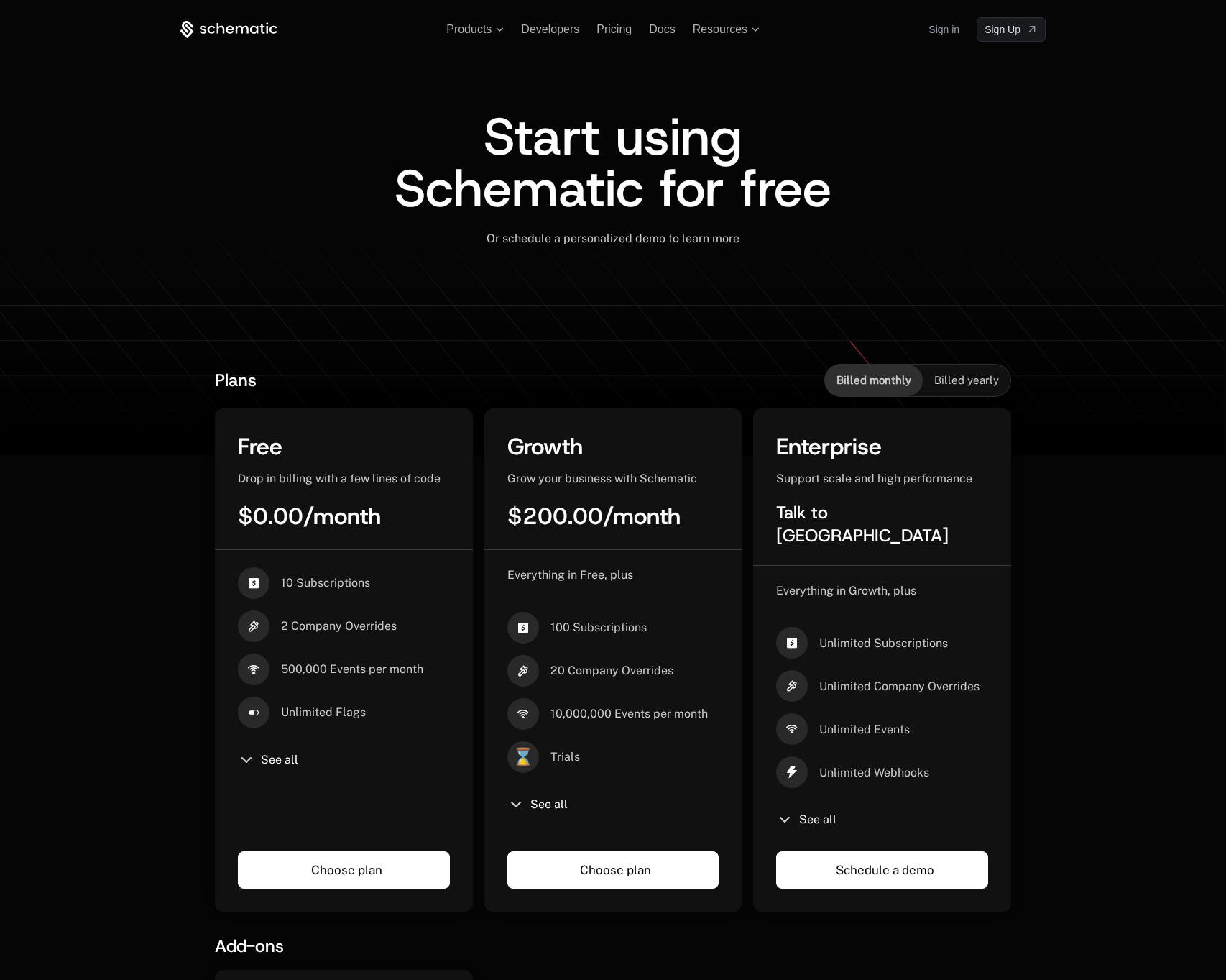
click at [761, 31] on div "Products Developers Pricing Docs Resources Sign in Sign Up" at bounding box center [613, 29] width 866 height 24
click at [758, 31] on icon at bounding box center [756, 29] width 8 height 4
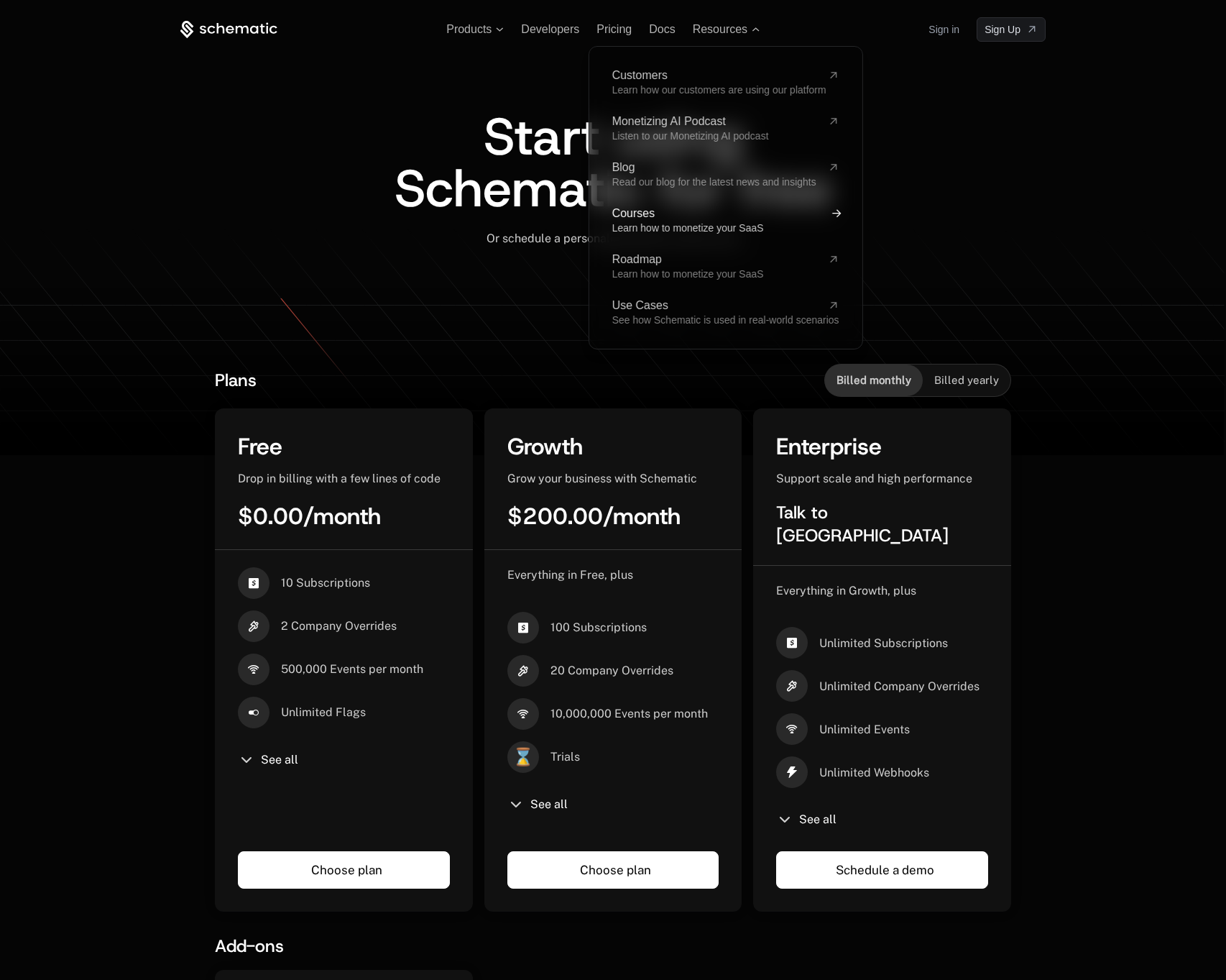
click at [627, 223] on span "Learn how to monetize your SaaS" at bounding box center [688, 228] width 151 height 12
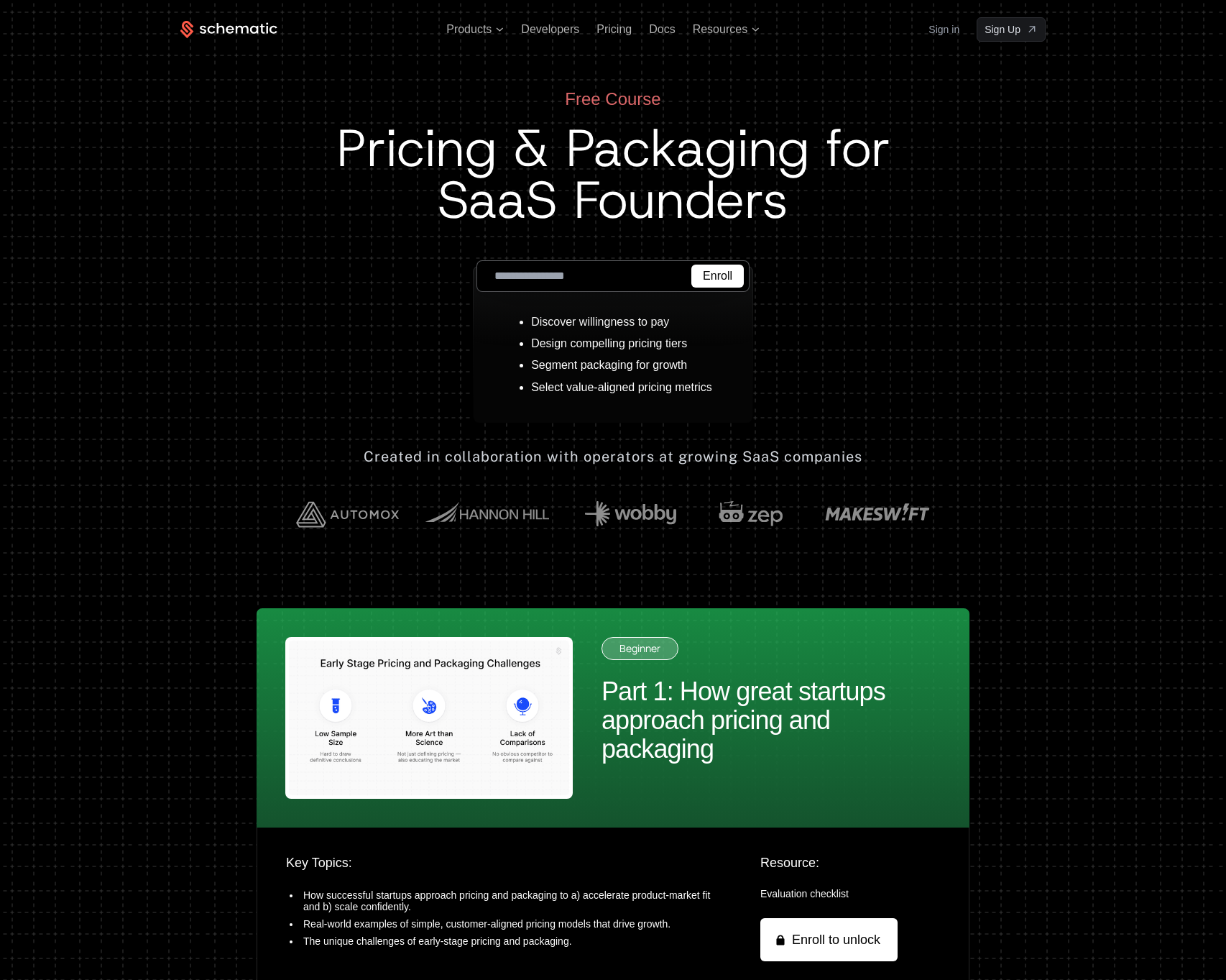
click at [618, 214] on h1 "Pricing & Packaging for SaaS Founders" at bounding box center [613, 174] width 554 height 104
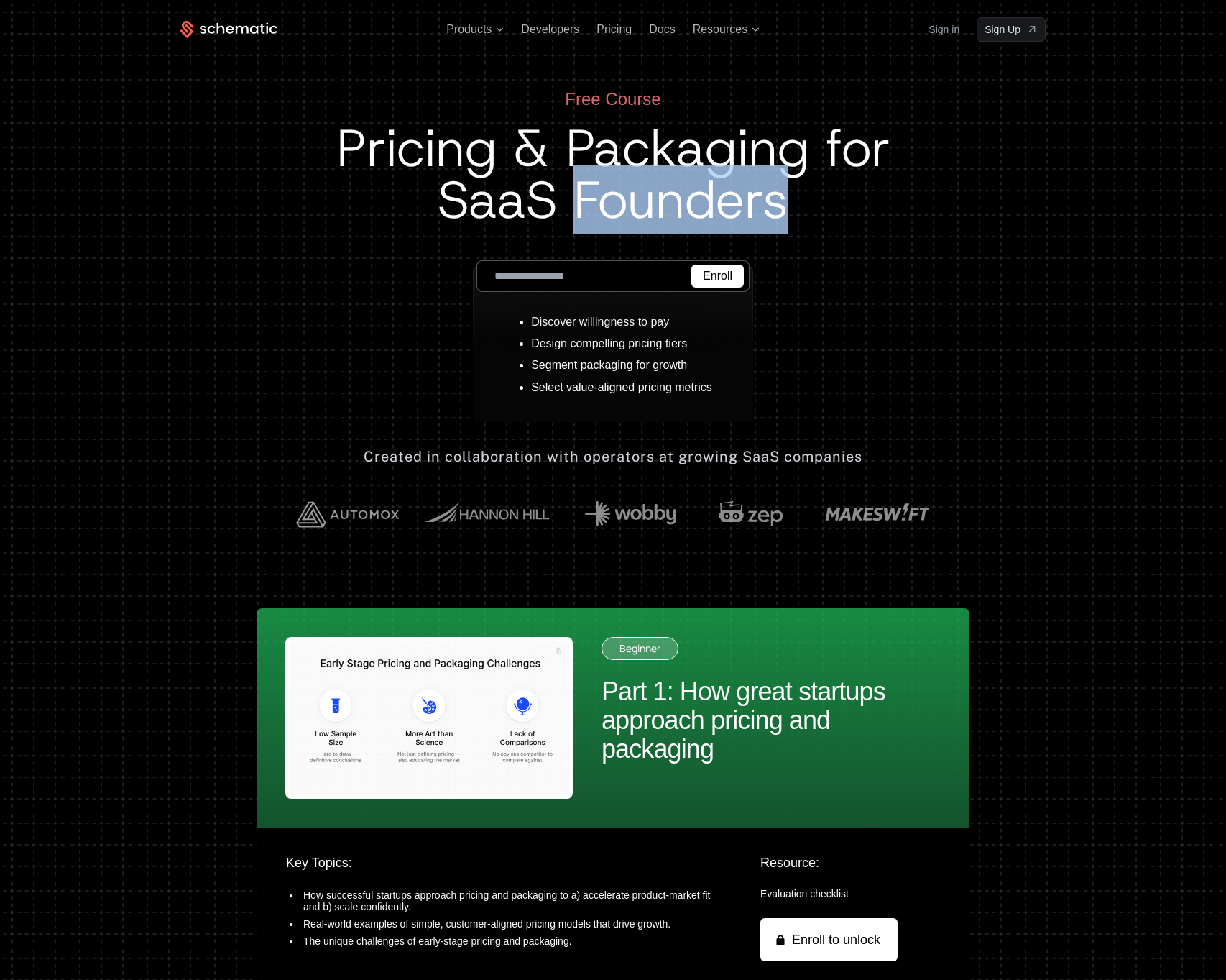
click at [594, 205] on h1 "Pricing & Packaging for SaaS Founders" at bounding box center [613, 174] width 554 height 104
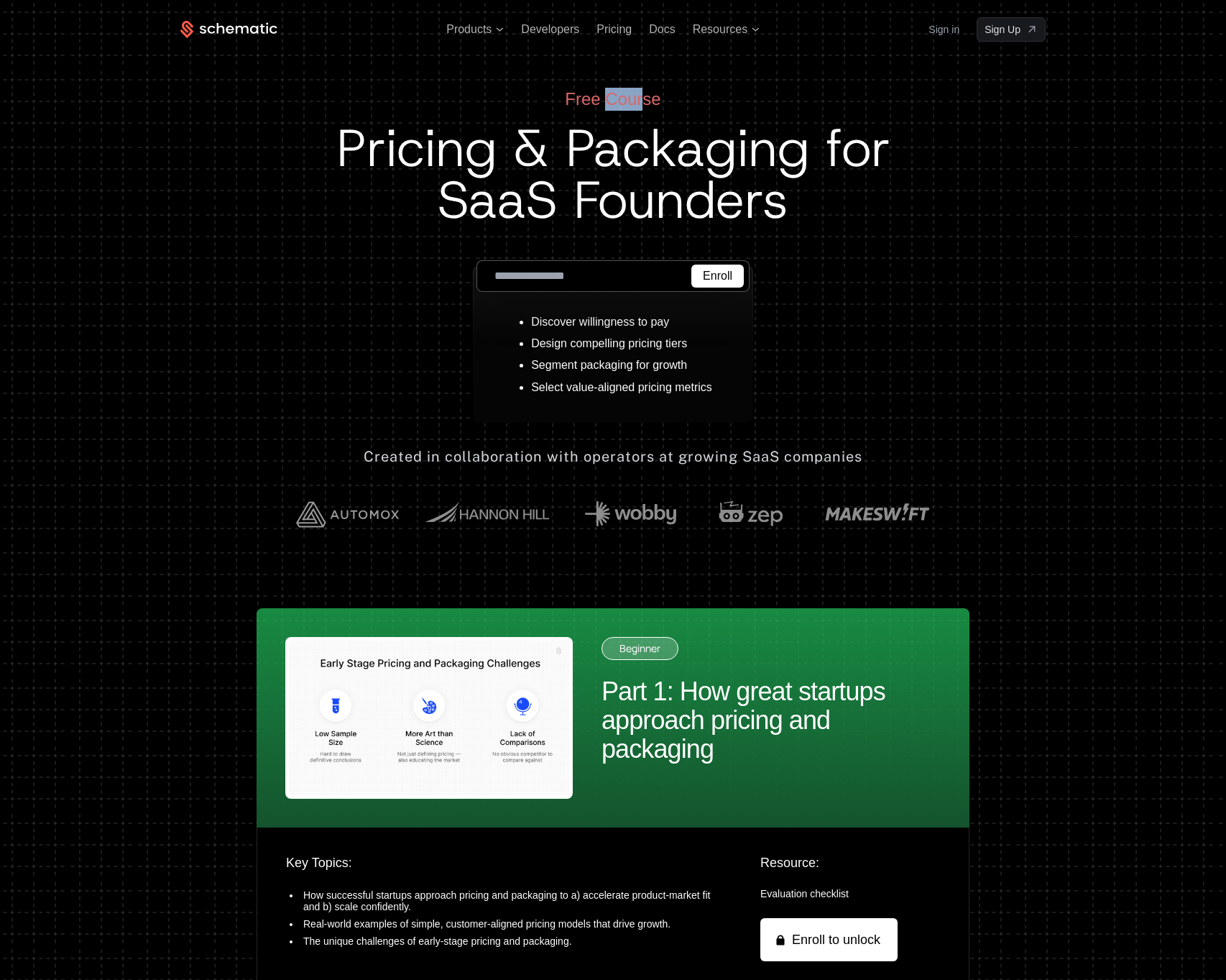
drag, startPoint x: 607, startPoint y: 103, endPoint x: 644, endPoint y: 108, distance: 37.3
click at [644, 108] on div "Free Course" at bounding box center [613, 100] width 554 height 23
click at [645, 107] on div "Free Course" at bounding box center [613, 100] width 554 height 23
drag, startPoint x: 659, startPoint y: 103, endPoint x: 563, endPoint y: 97, distance: 96.2
click at [563, 97] on div "Free Course" at bounding box center [613, 100] width 554 height 23
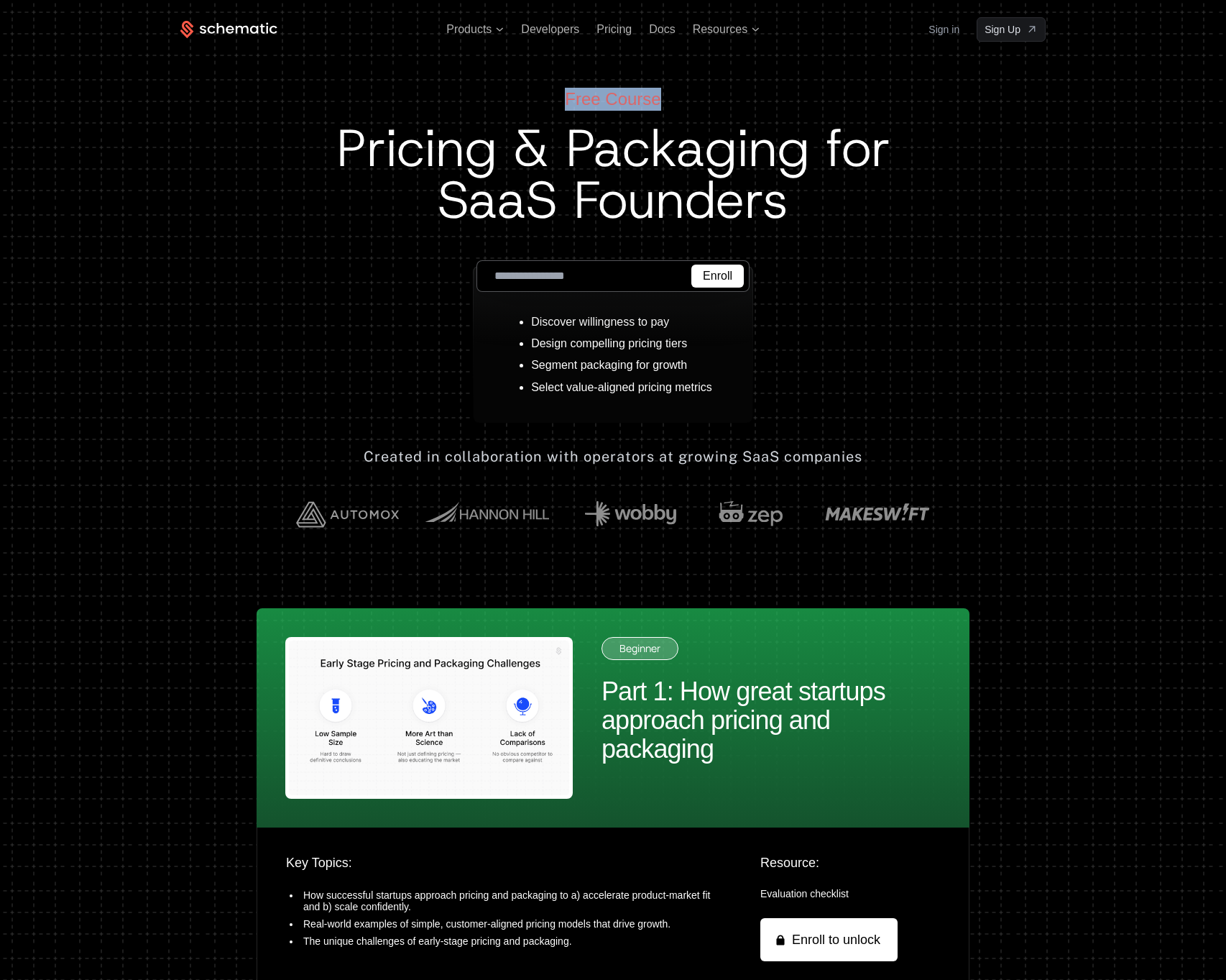
click at [592, 97] on div "Free Course" at bounding box center [613, 100] width 554 height 23
click at [780, 128] on h1 "Pricing & Packaging for SaaS Founders" at bounding box center [613, 174] width 554 height 104
